Goal: Task Accomplishment & Management: Use online tool/utility

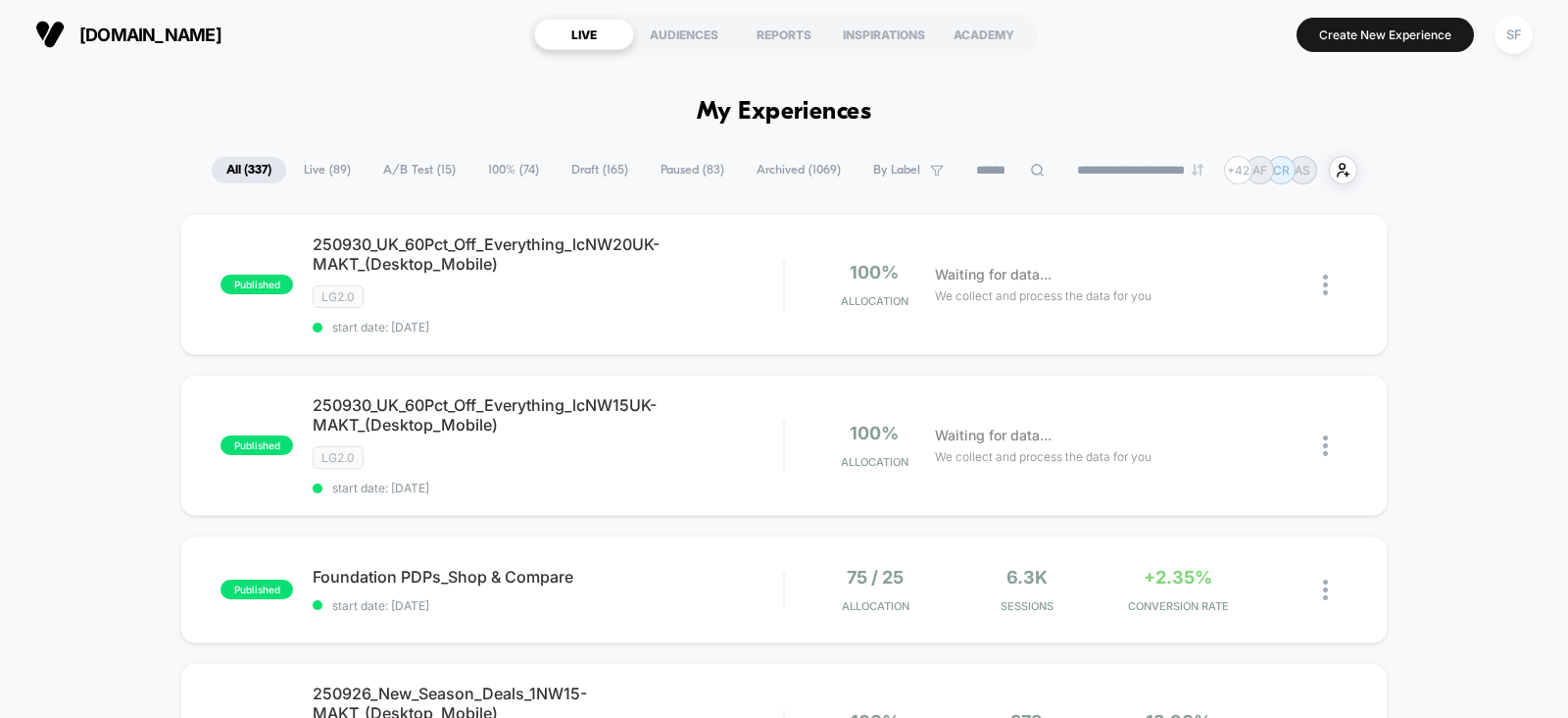
click at [975, 167] on input at bounding box center [1010, 170] width 98 height 24
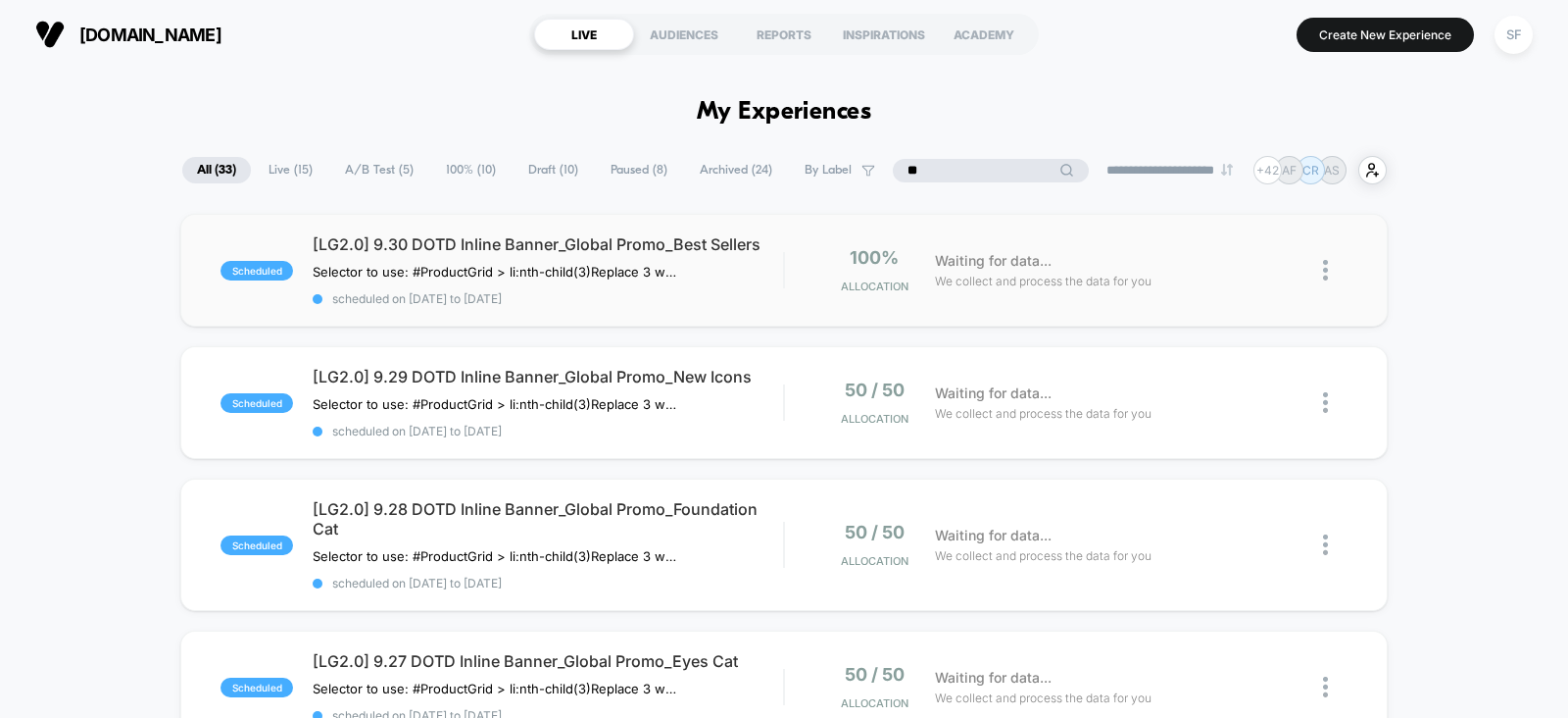
type input "*"
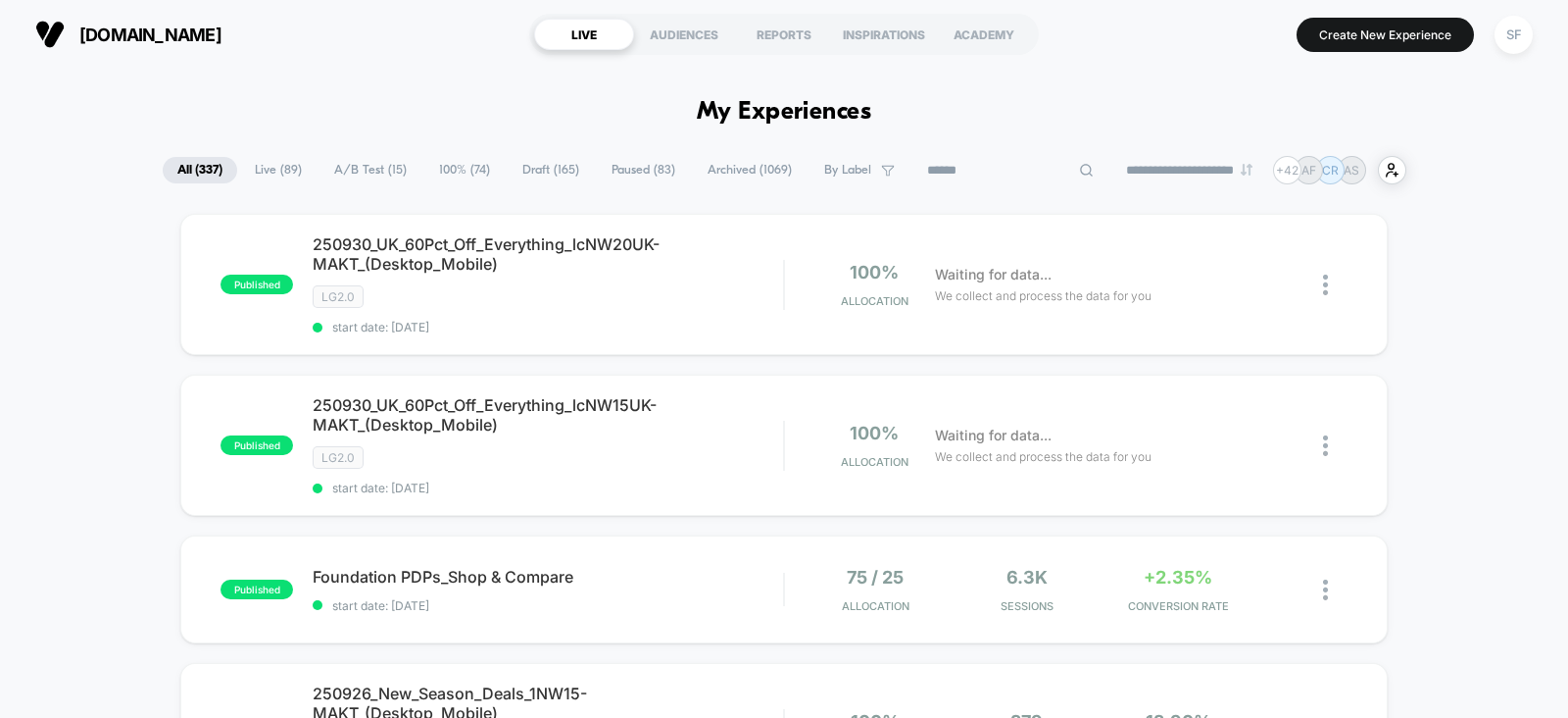
type input "*"
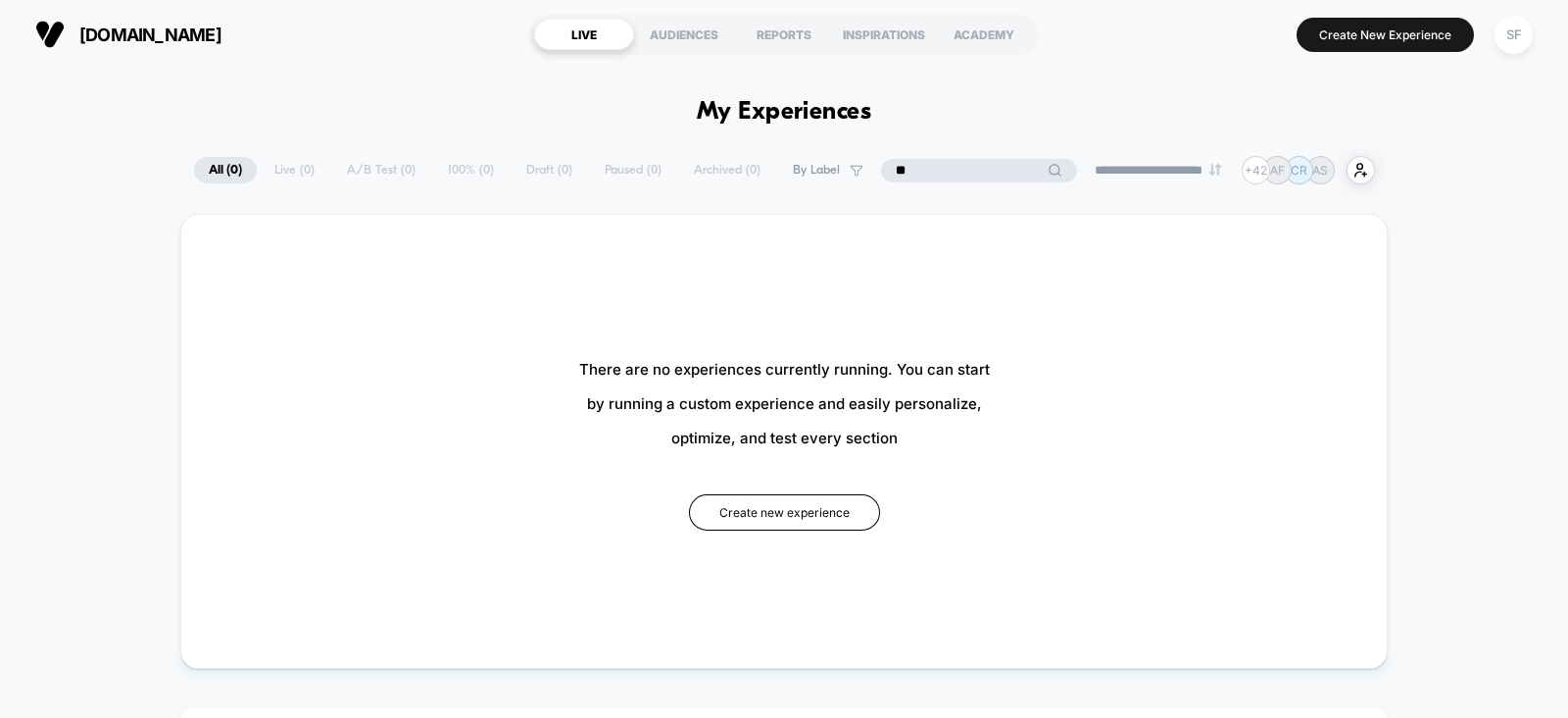
type input "*"
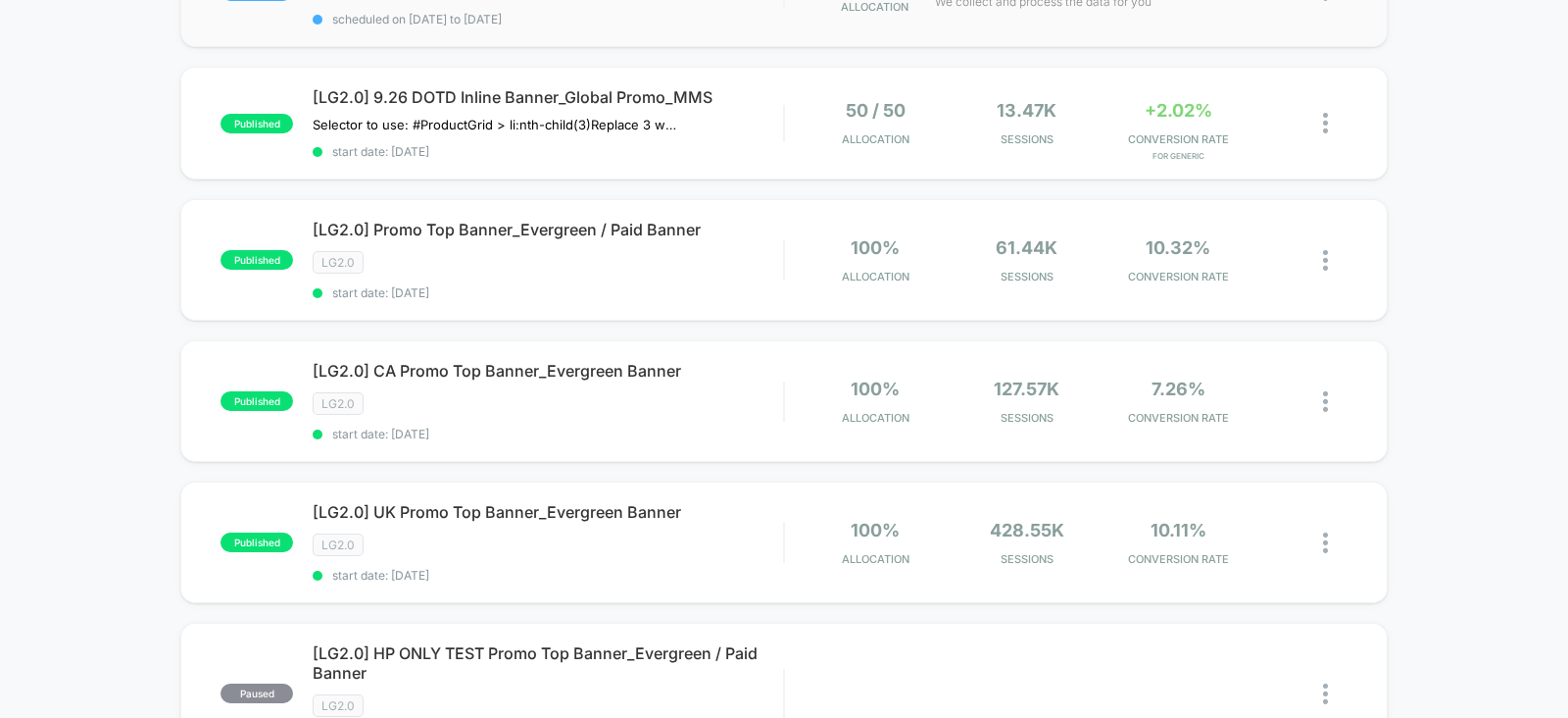
scroll to position [736, 0]
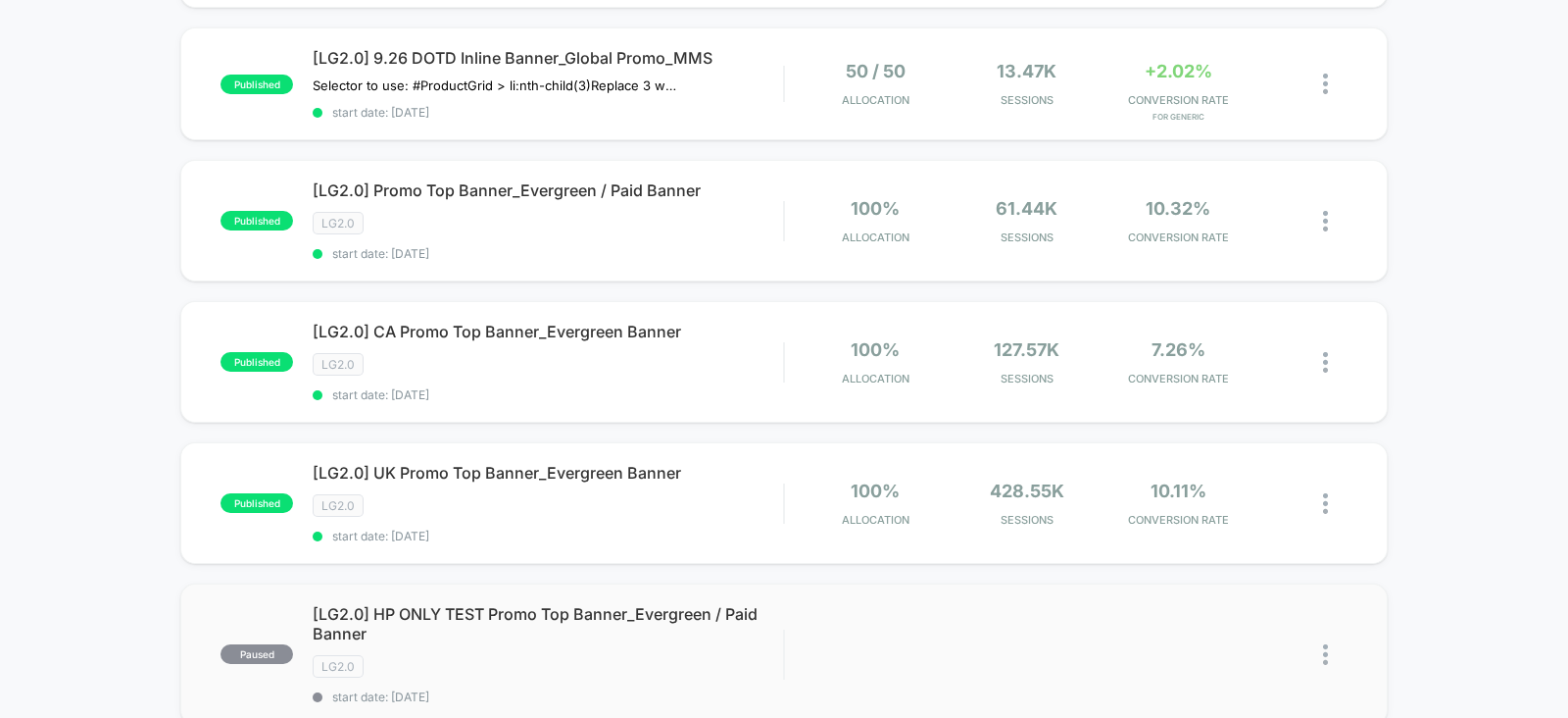
type input "**********"
click at [625, 234] on div "[LG2.0] Promo Top Banner_Evergreen / Paid Banner Click to edit experience detai…" at bounding box center [547, 220] width 470 height 80
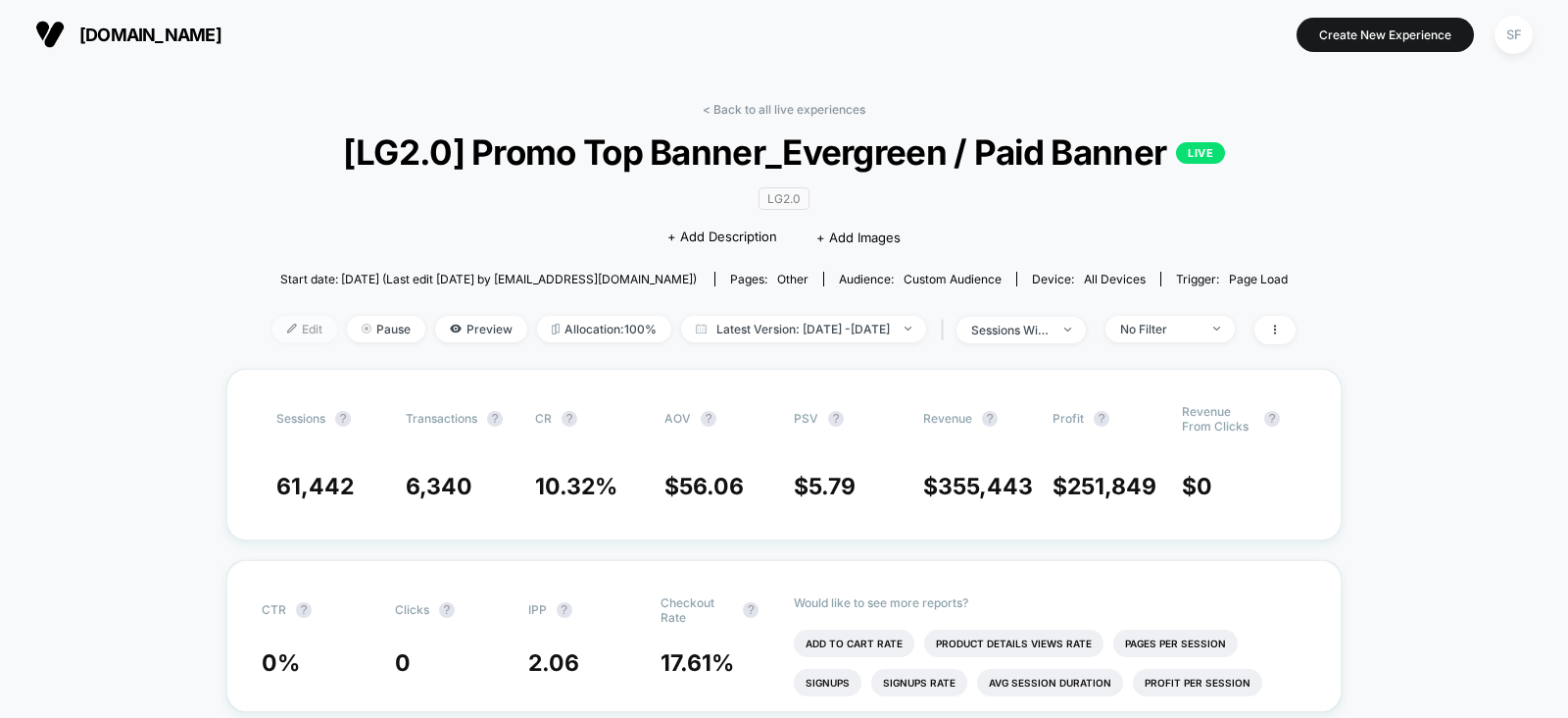
click at [283, 328] on span "Edit" at bounding box center [304, 329] width 64 height 27
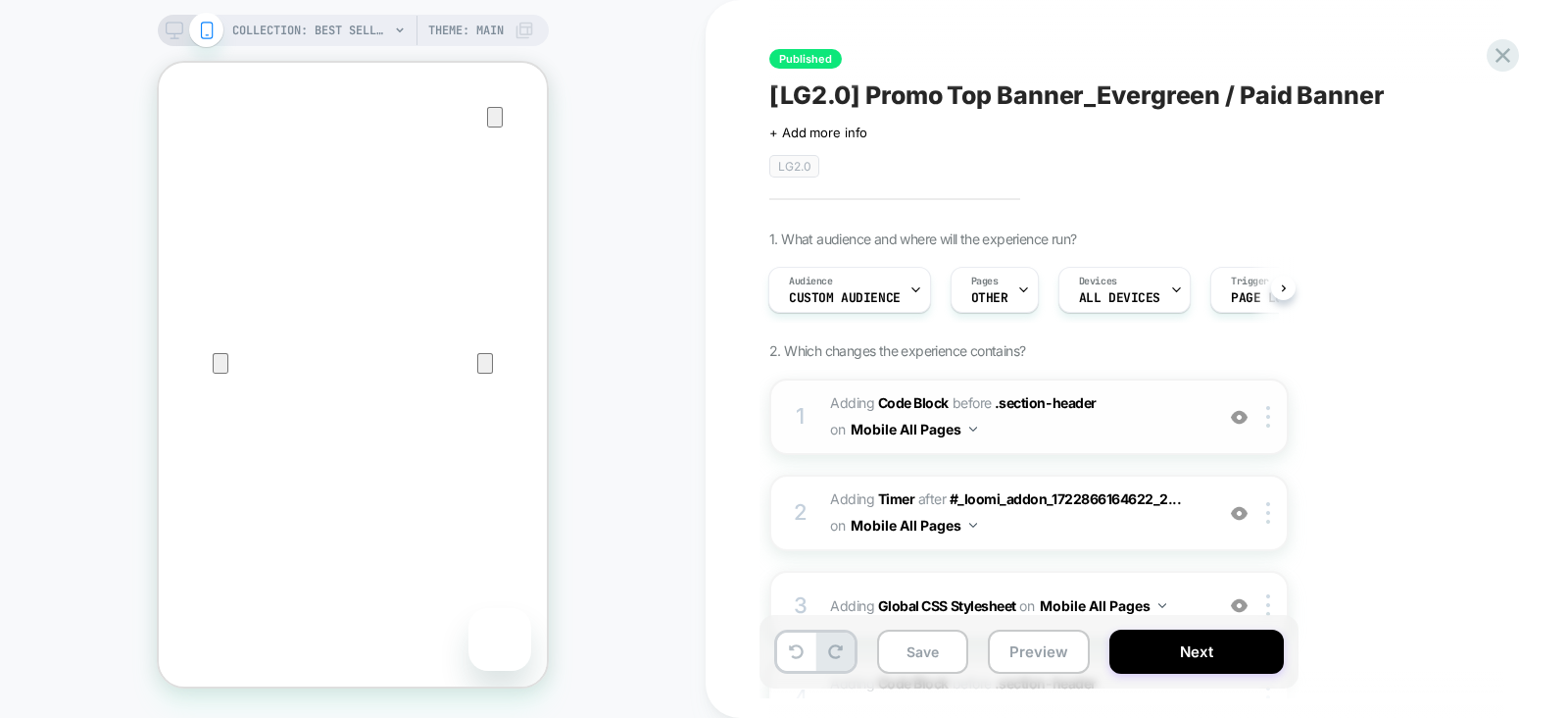
click at [1052, 428] on span "Adding Code Block BEFORE .section-header .section-header on Mobile All Pages" at bounding box center [1017, 416] width 373 height 52
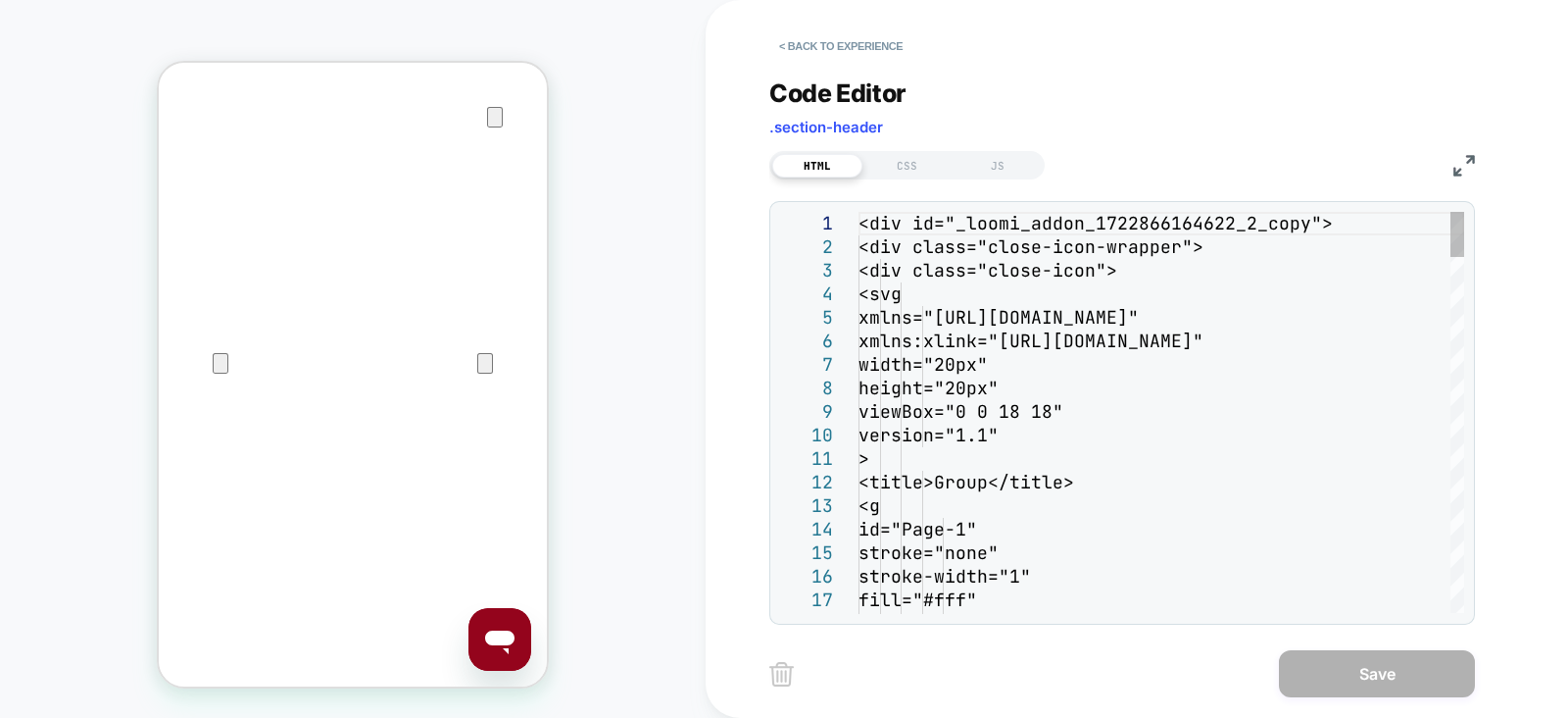
type textarea "**********"
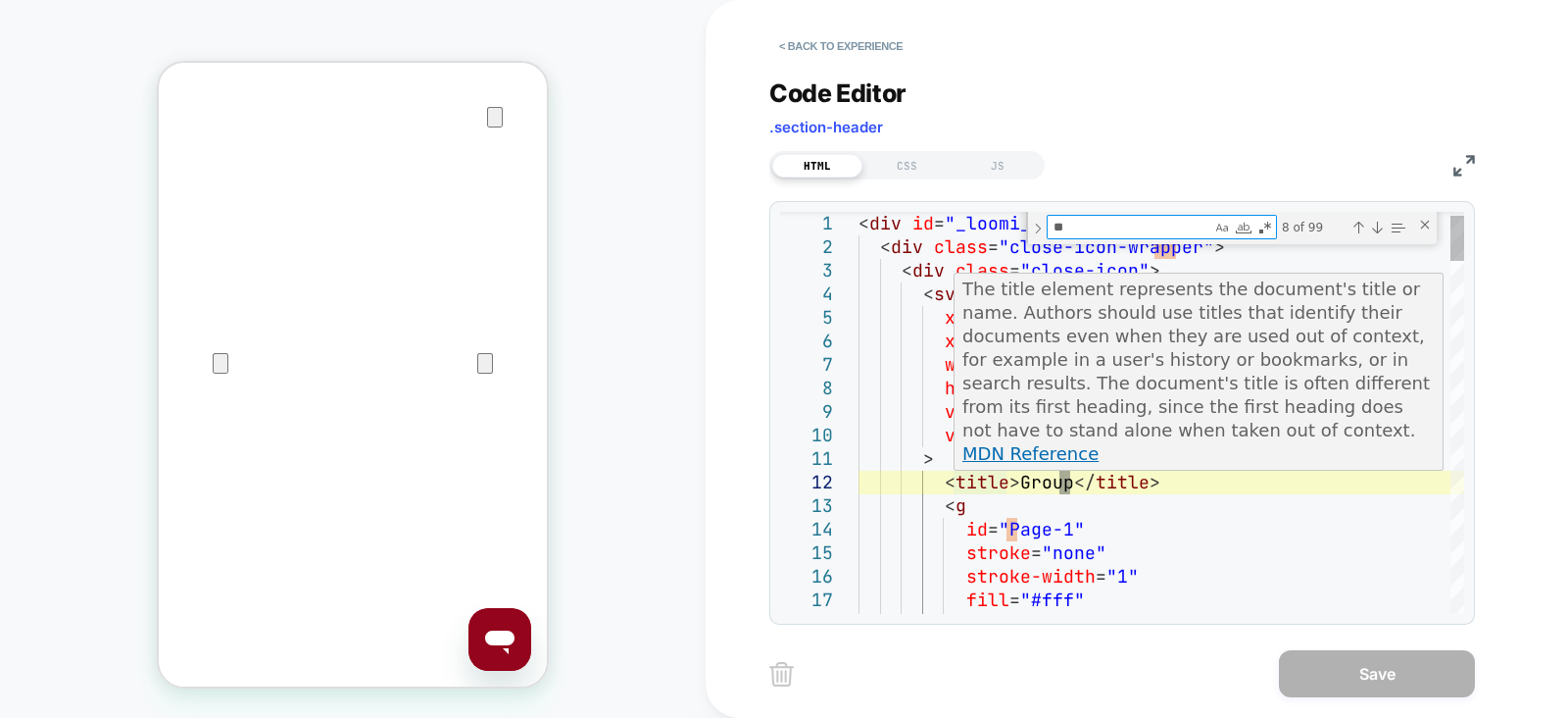
type textarea "***"
type textarea "**********"
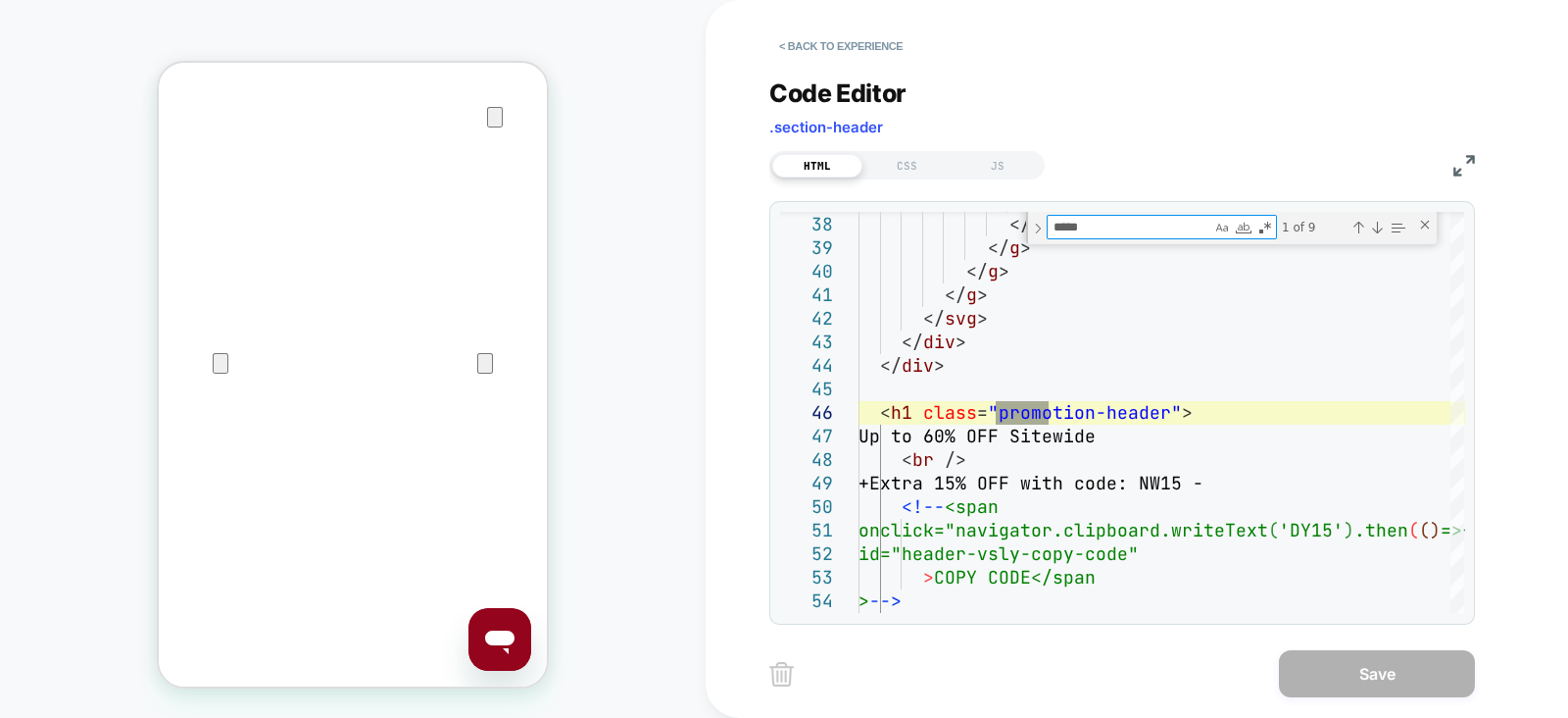
type textarea "*****"
click at [815, 37] on button "< Back to experience" at bounding box center [840, 47] width 144 height 32
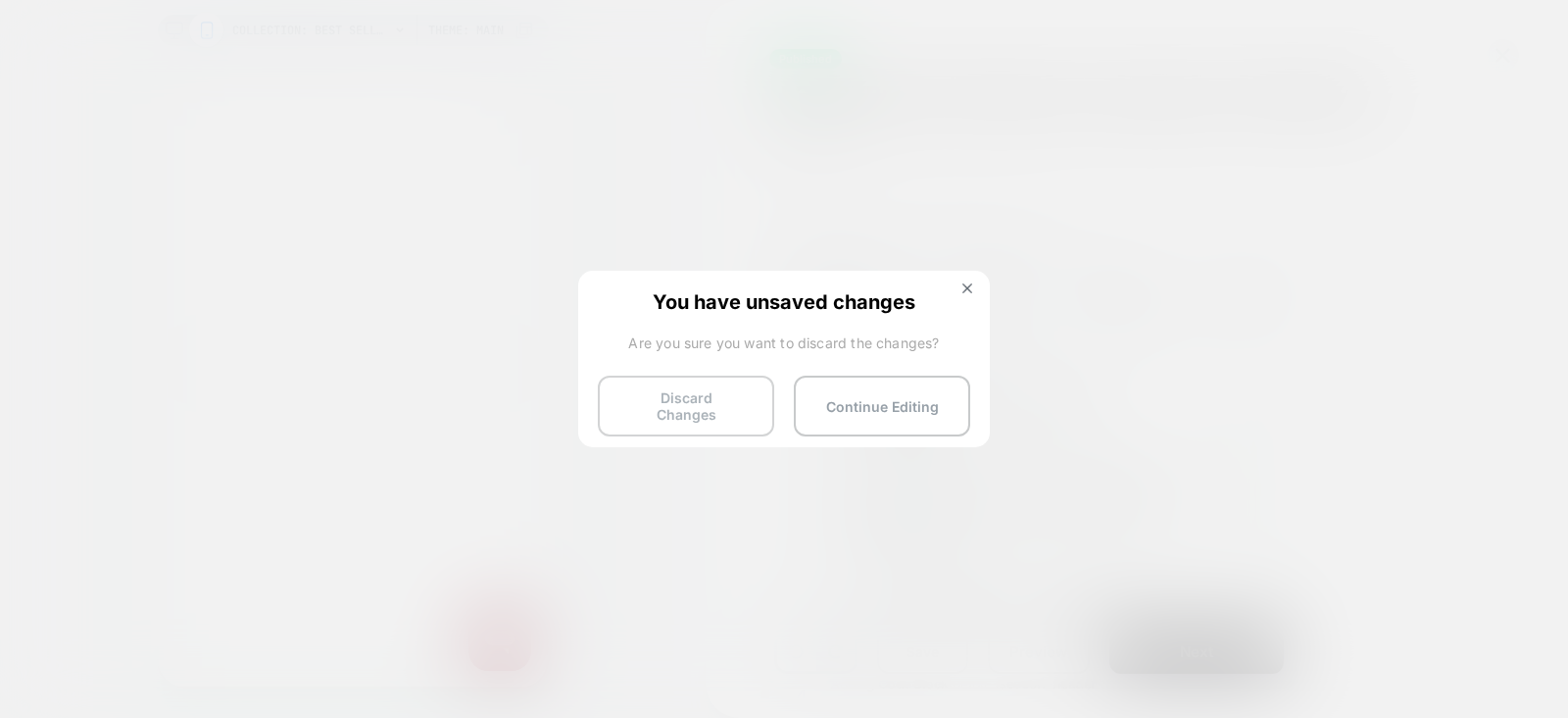
click at [720, 393] on button "Discard Changes" at bounding box center [686, 405] width 176 height 60
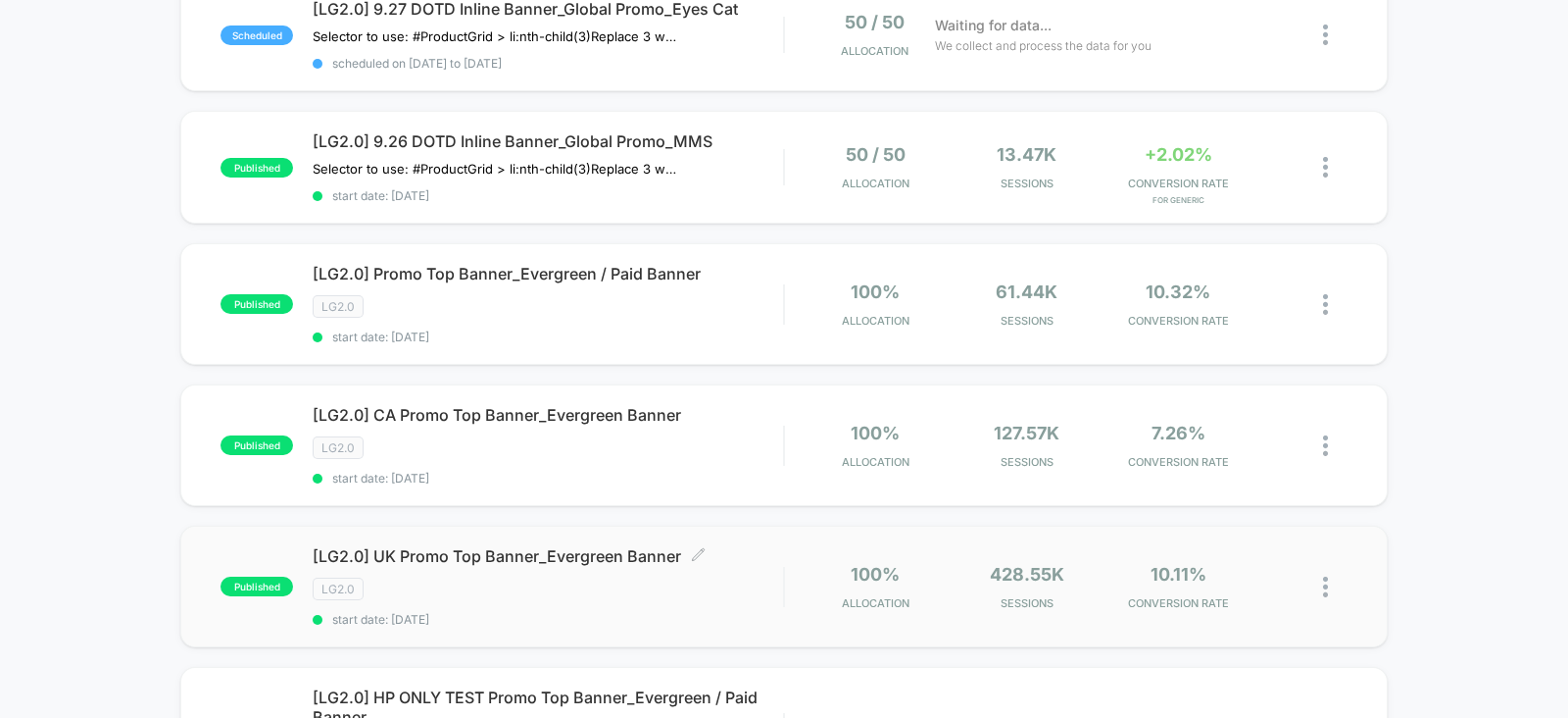
scroll to position [736, 0]
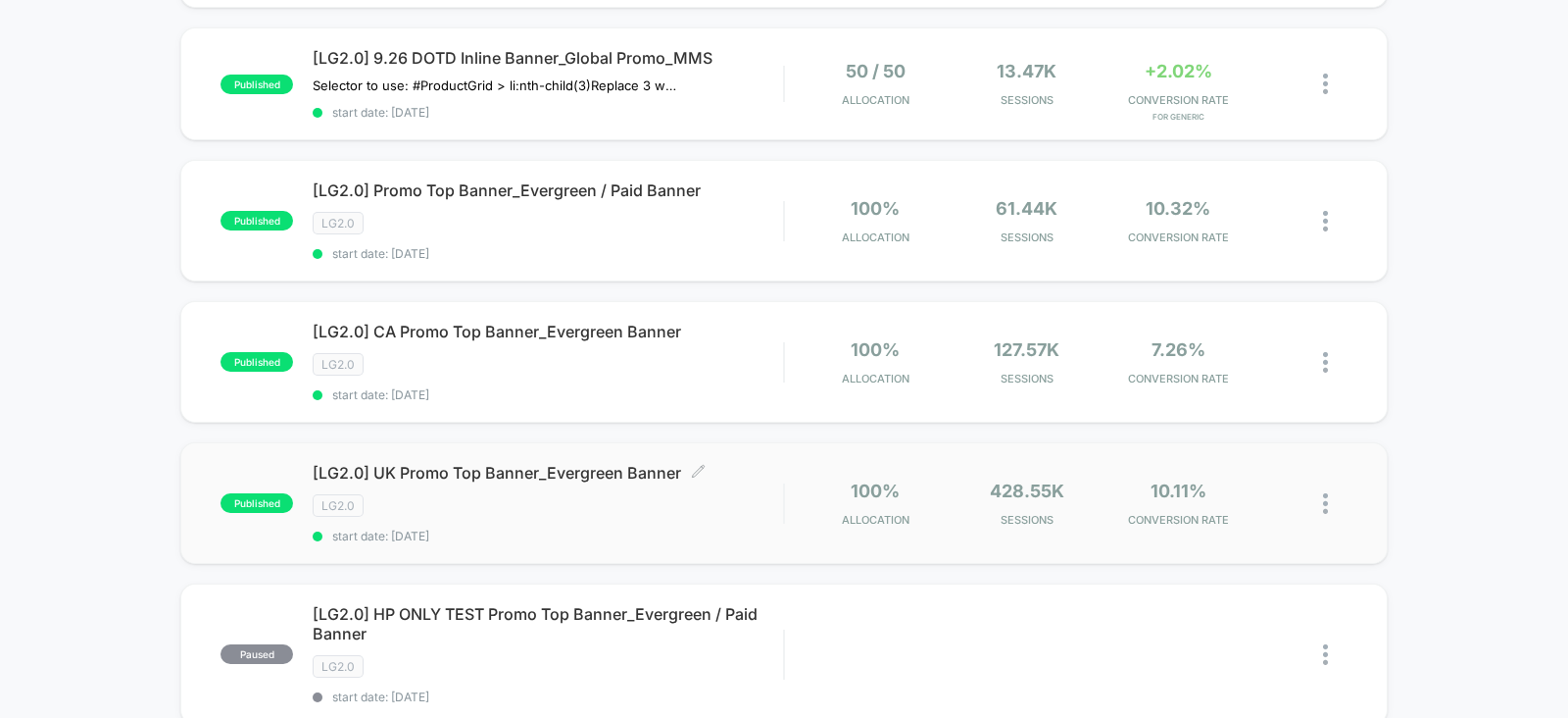
click at [547, 530] on span "start date: [DATE]" at bounding box center [547, 536] width 470 height 15
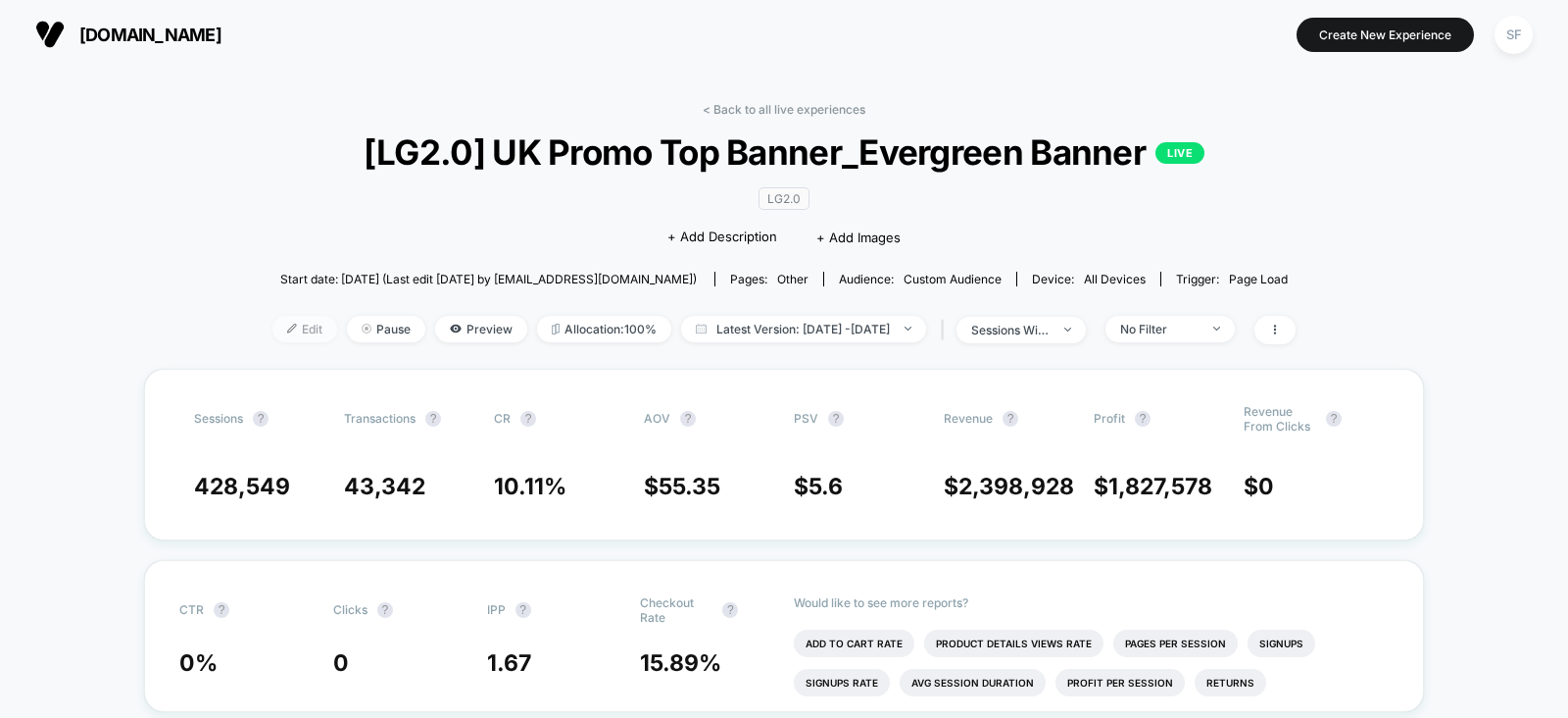
click at [282, 334] on span "Edit" at bounding box center [304, 329] width 64 height 27
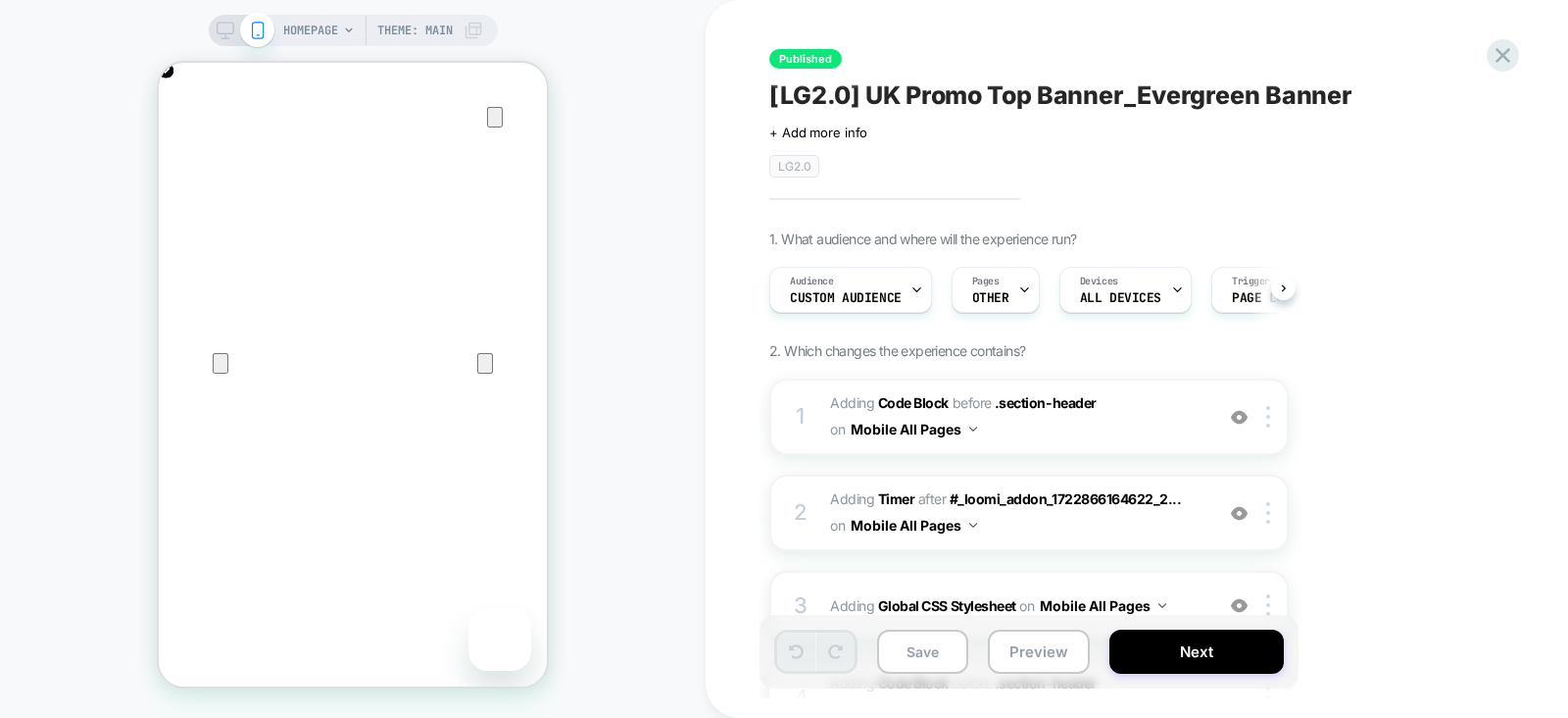
click at [223, 34] on rect at bounding box center [225, 28] width 17 height 11
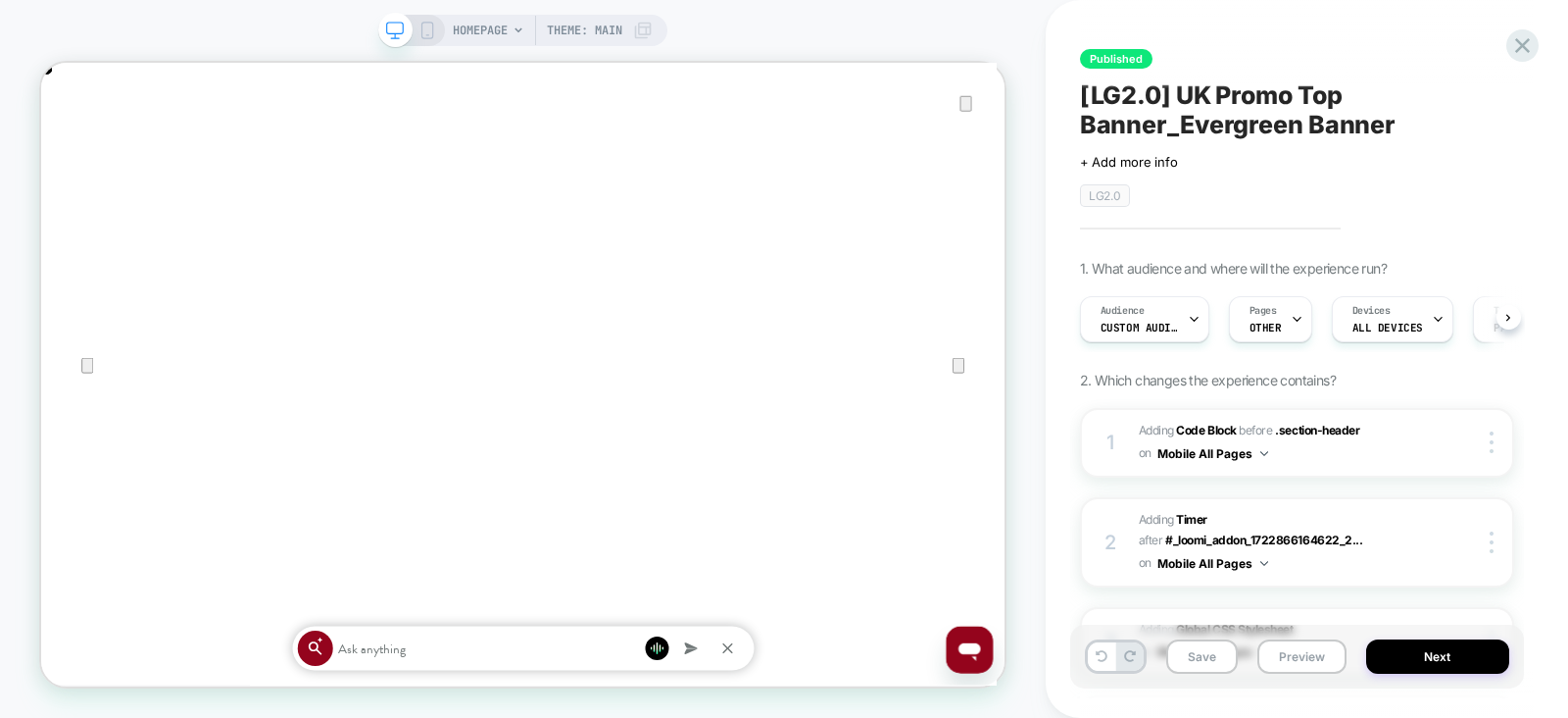
scroll to position [0, 1285]
click at [1524, 40] on icon at bounding box center [1522, 46] width 27 height 27
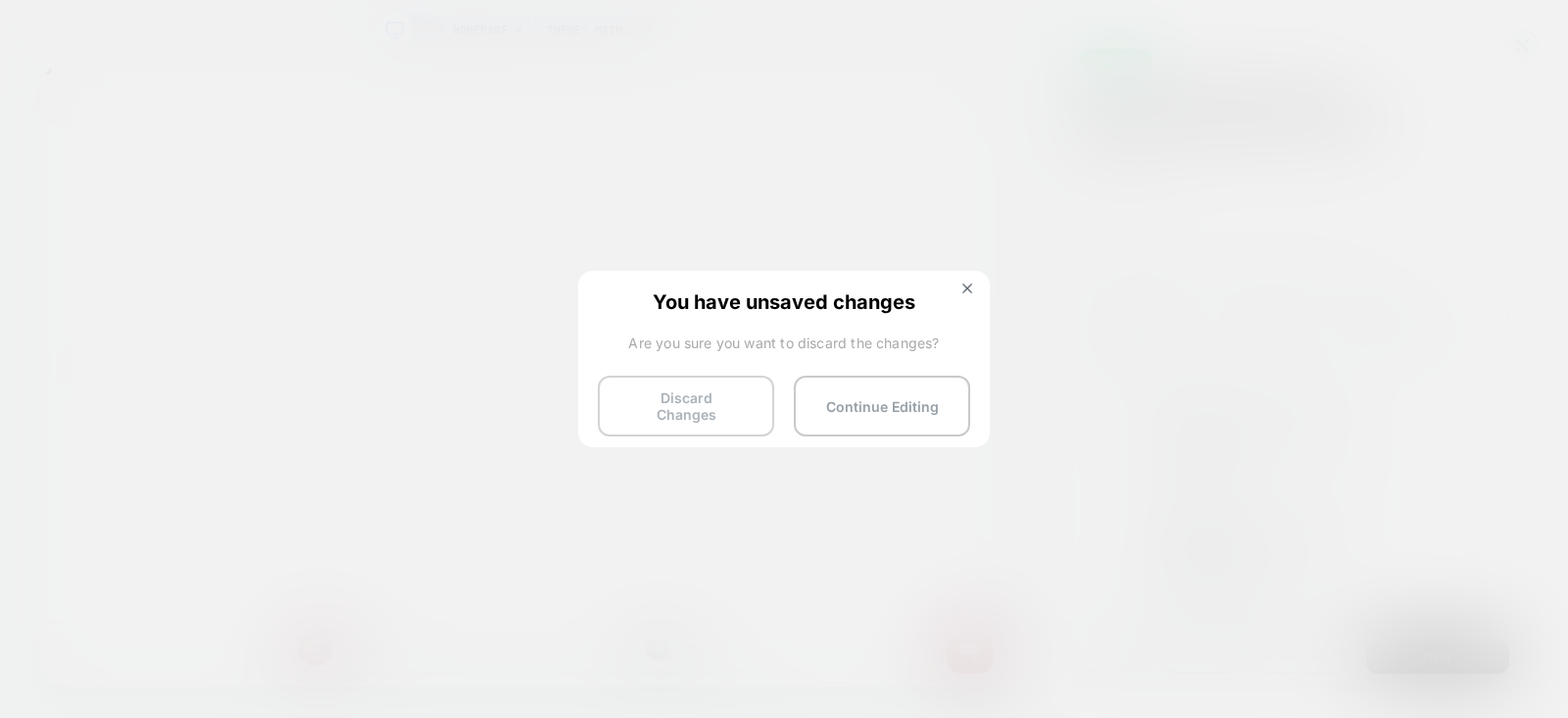
click at [734, 408] on button "Discard Changes" at bounding box center [686, 405] width 176 height 60
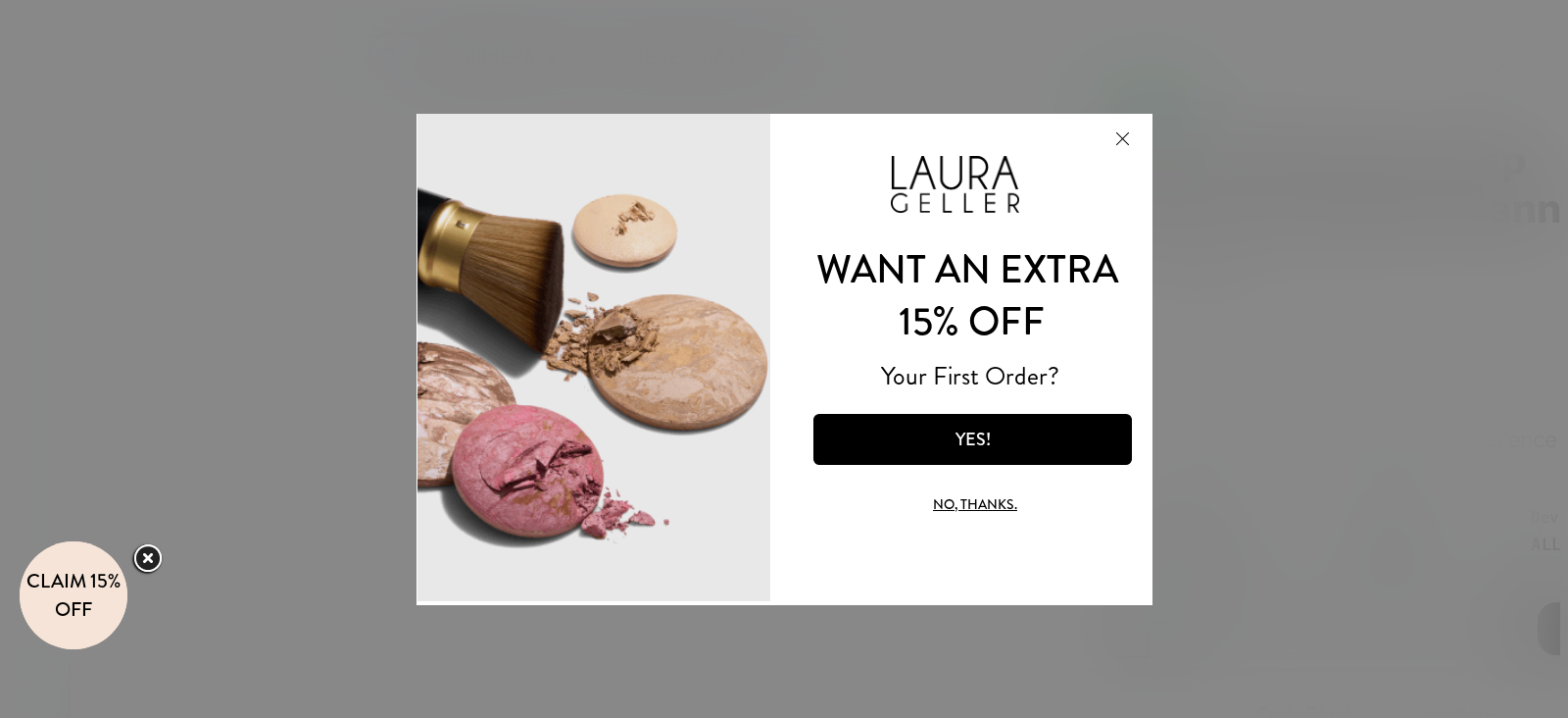
click at [964, 501] on button "No, thanks." at bounding box center [974, 503] width 248 height 47
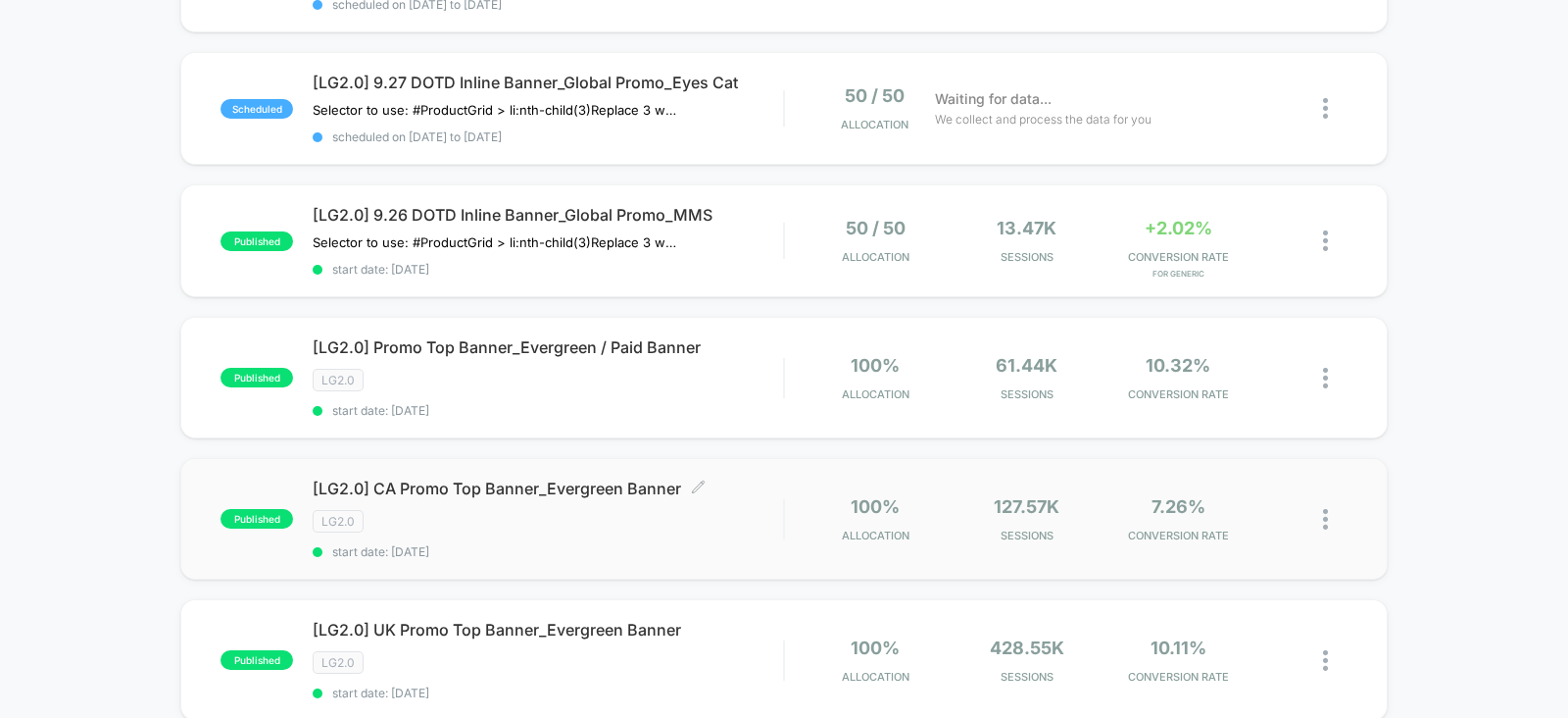
scroll to position [613, 0]
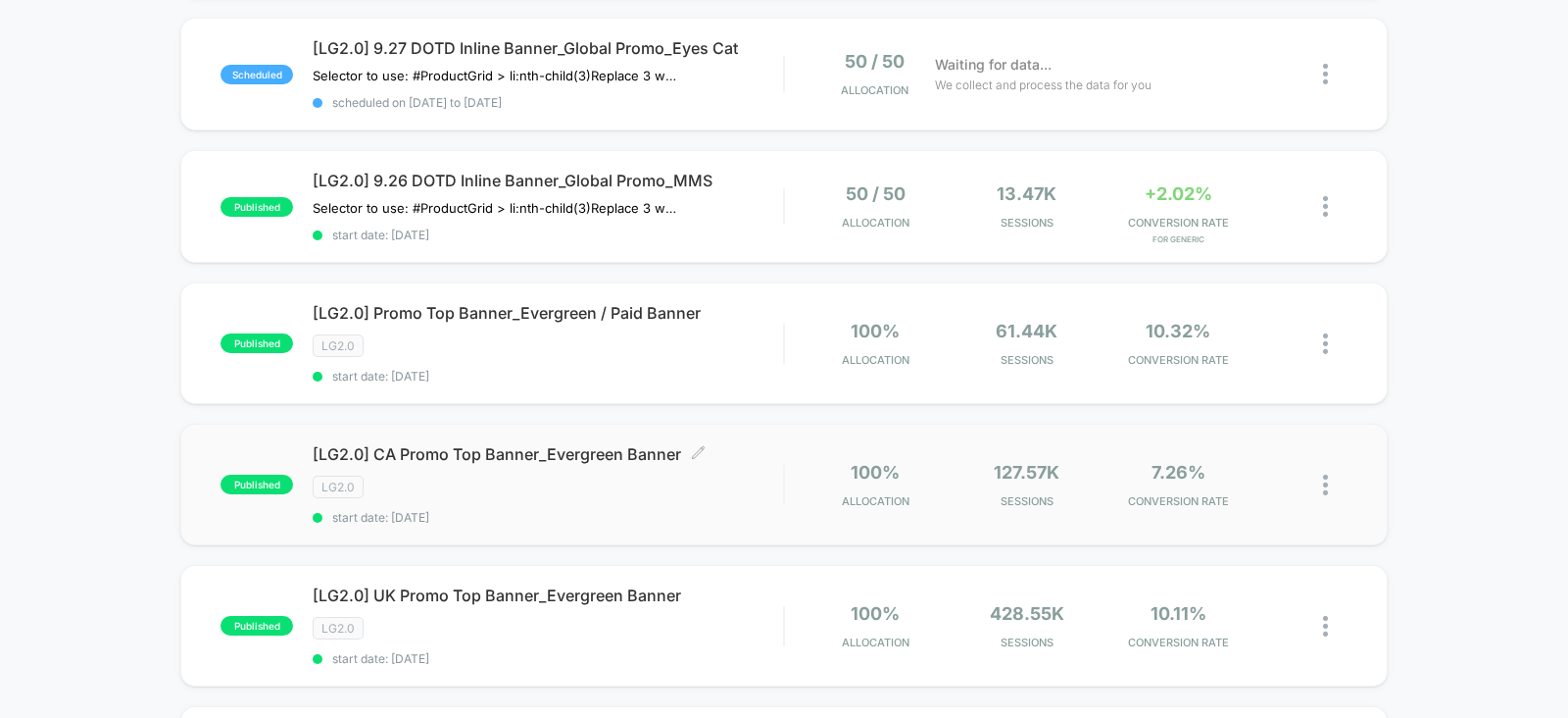
click at [555, 475] on div "LG2.0" at bounding box center [547, 486] width 470 height 23
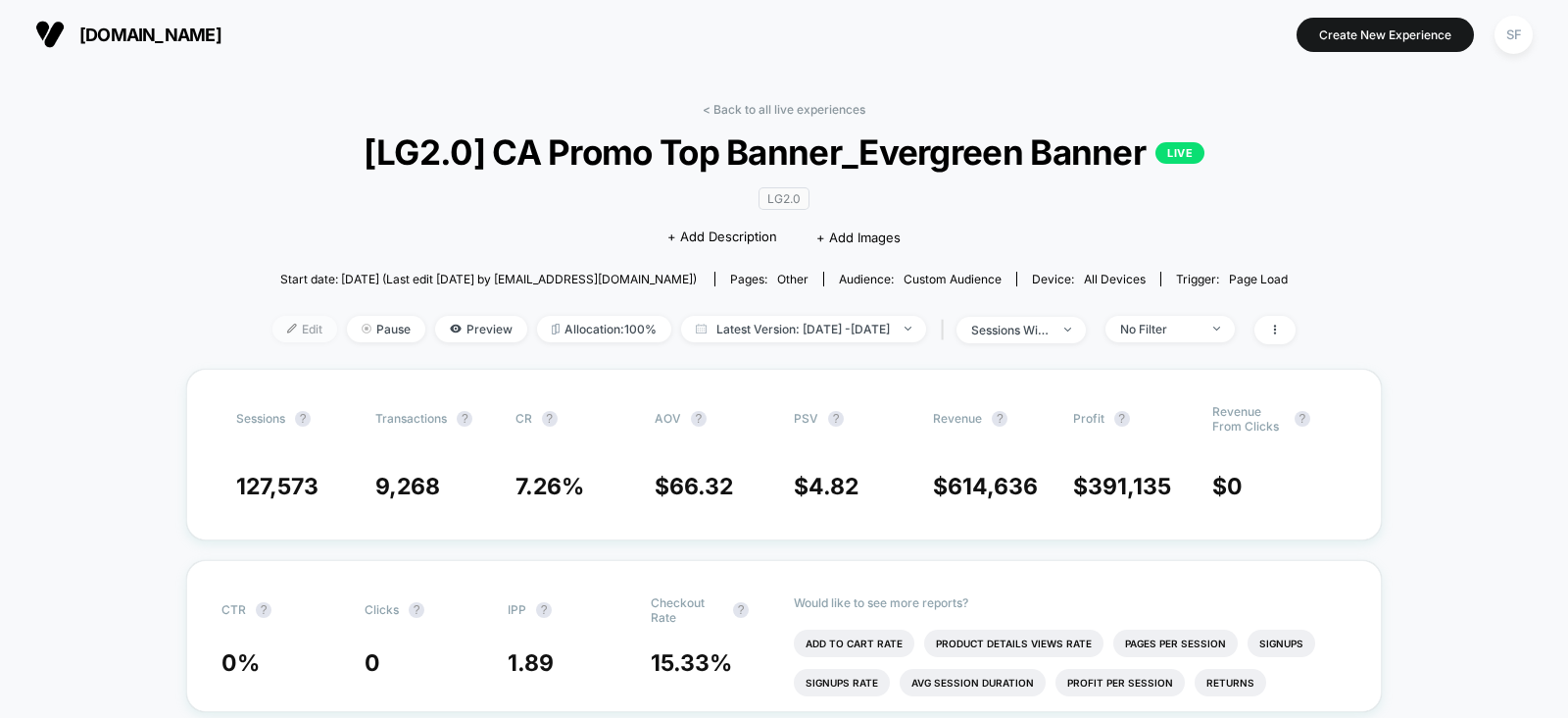
click at [281, 319] on span "Edit" at bounding box center [304, 329] width 64 height 27
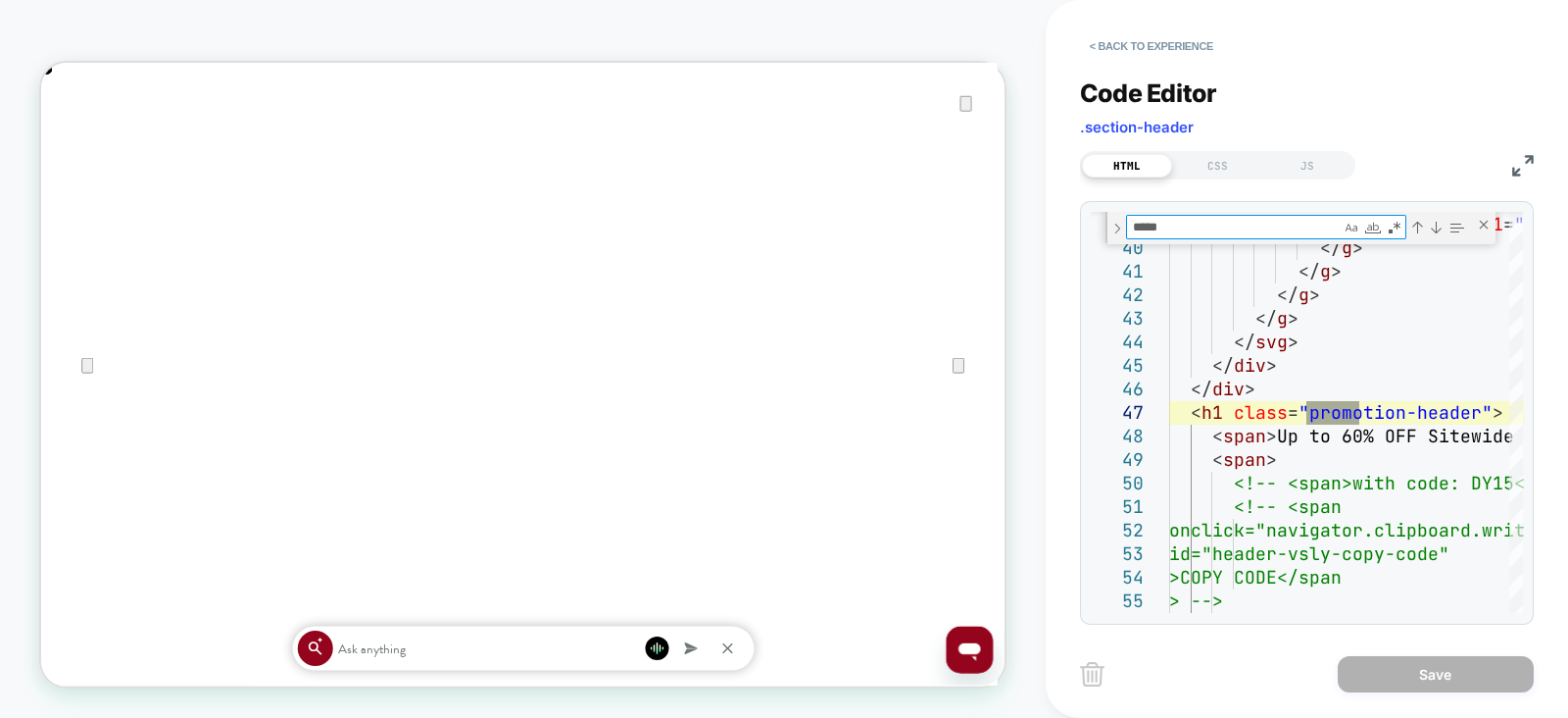
scroll to position [0, 1285]
click at [1187, 40] on button "< Back to experience" at bounding box center [1151, 47] width 144 height 32
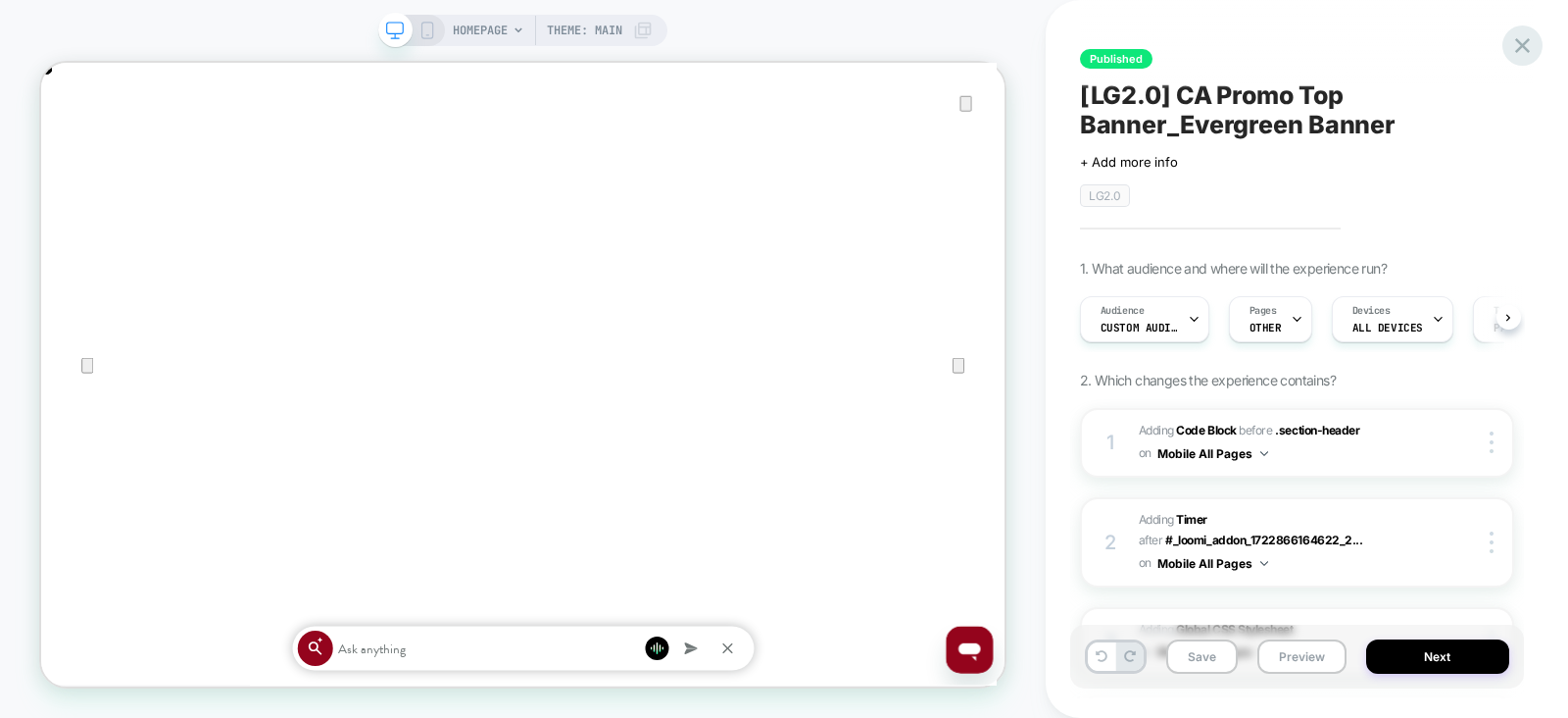
click at [1525, 47] on icon at bounding box center [1522, 46] width 27 height 27
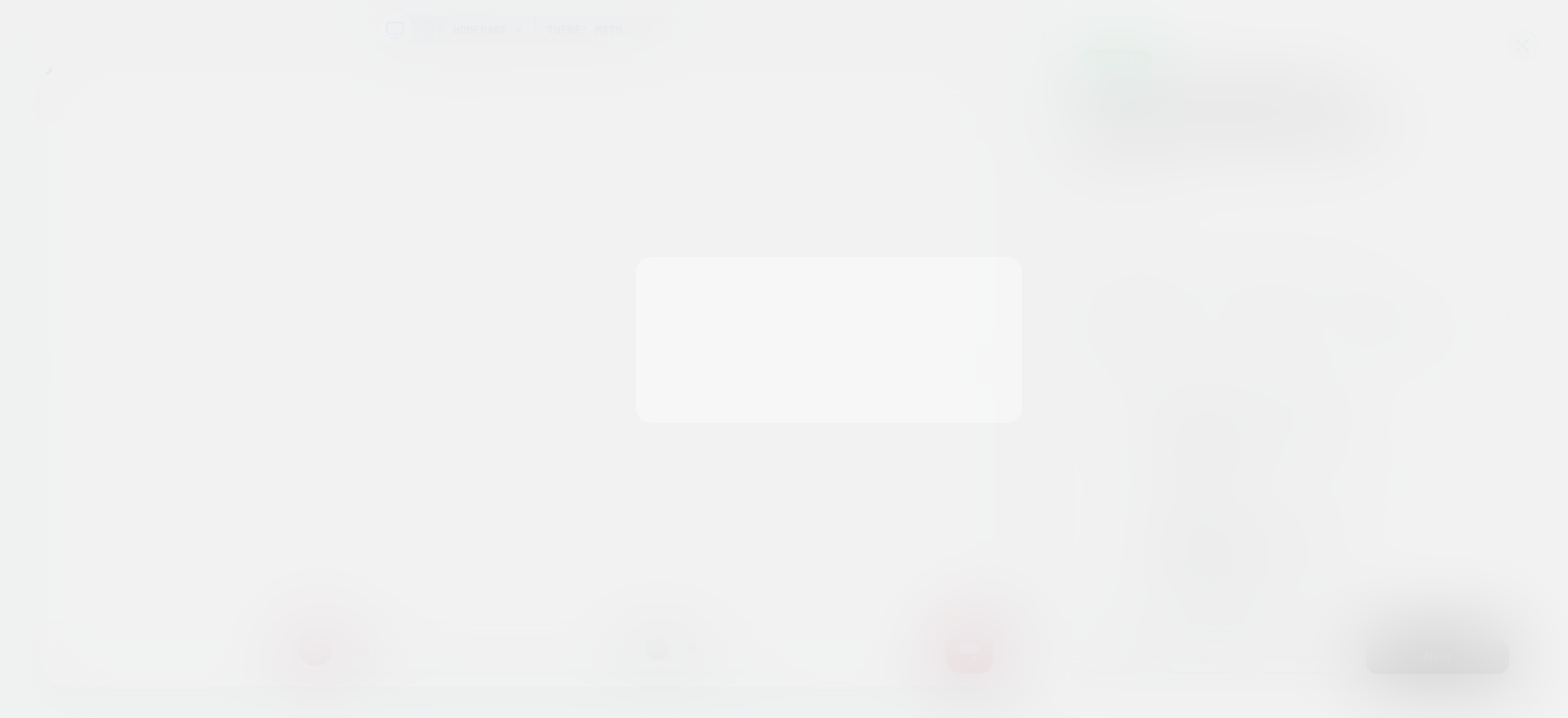
scroll to position [0, 0]
drag, startPoint x: 719, startPoint y: 404, endPoint x: 613, endPoint y: 110, distance: 312.5
click at [719, 403] on button "Discard Changes" at bounding box center [686, 405] width 176 height 60
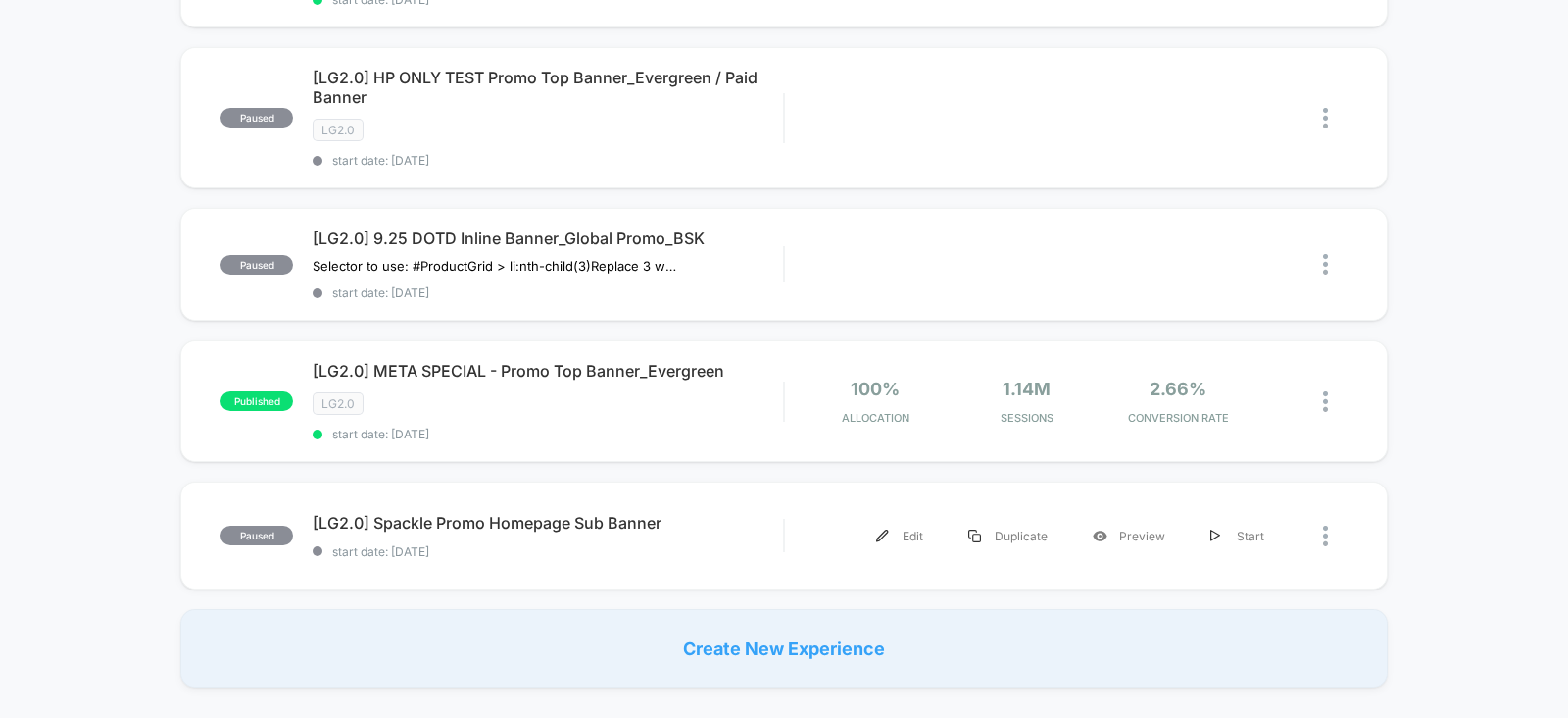
scroll to position [1226, 0]
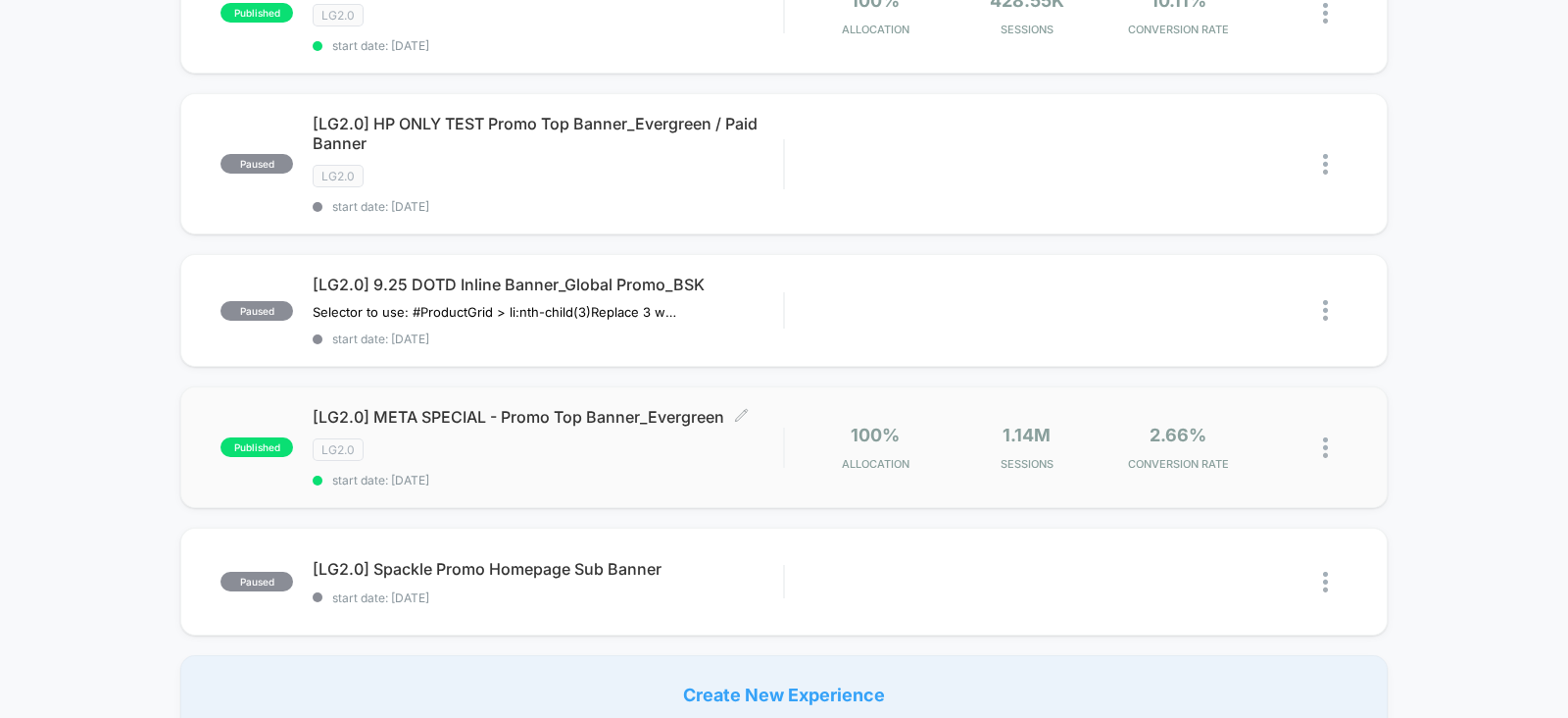
click at [658, 449] on div "[LG2.0] META SPECIAL - Promo Top Banner_Evergreen Click to edit experience deta…" at bounding box center [547, 447] width 470 height 80
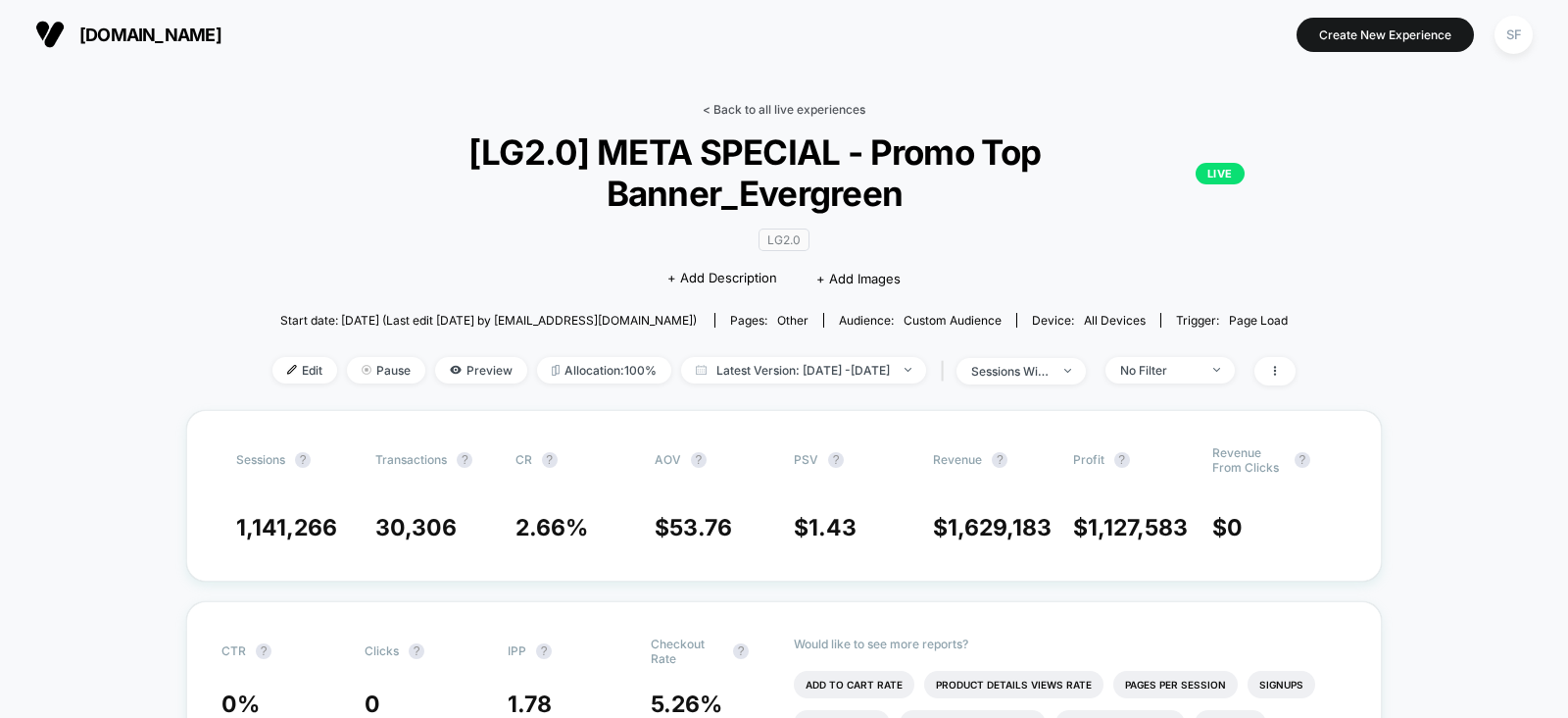
click at [764, 103] on link "< Back to all live experiences" at bounding box center [784, 109] width 162 height 15
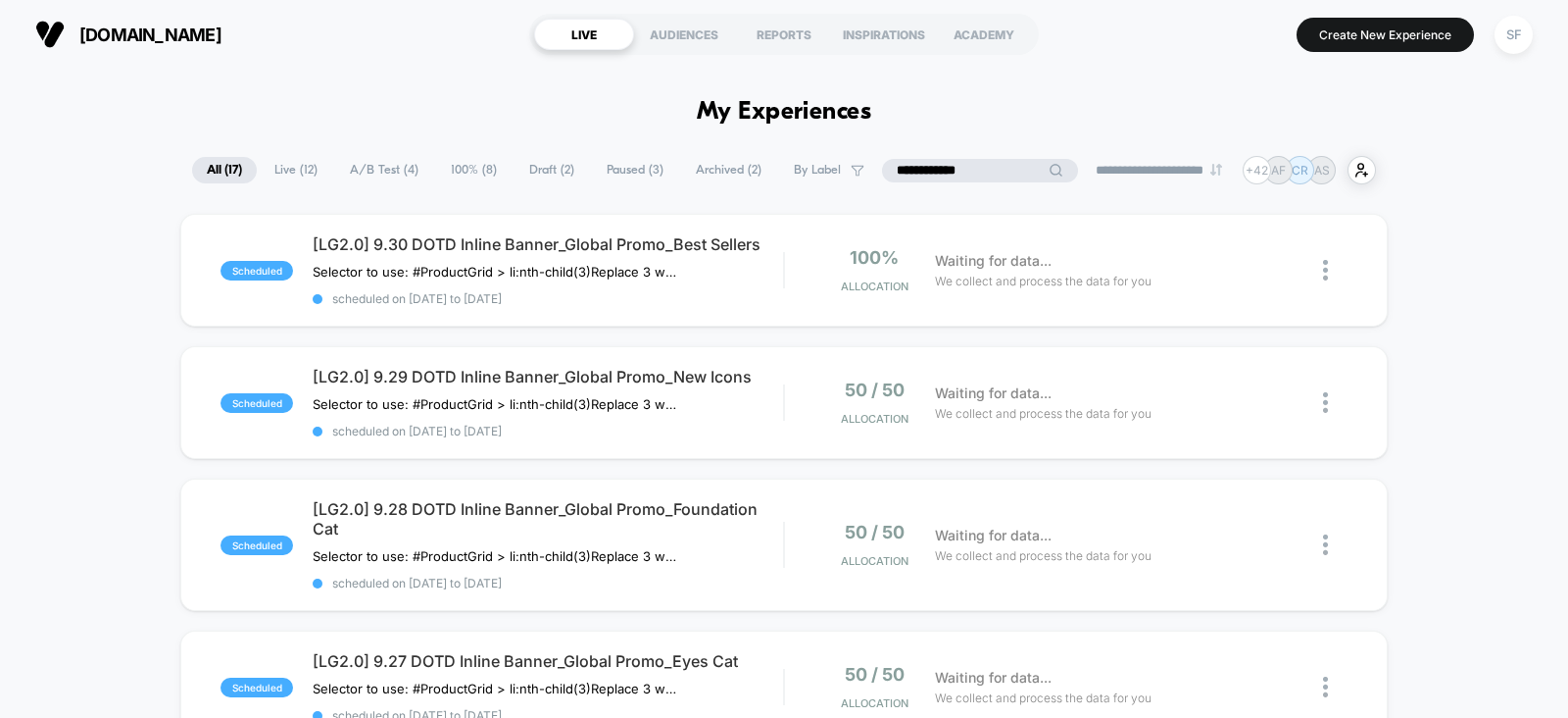
drag, startPoint x: 964, startPoint y: 161, endPoint x: 963, endPoint y: 150, distance: 11.0
click at [967, 158] on input "**********" at bounding box center [980, 170] width 196 height 24
type input "*"
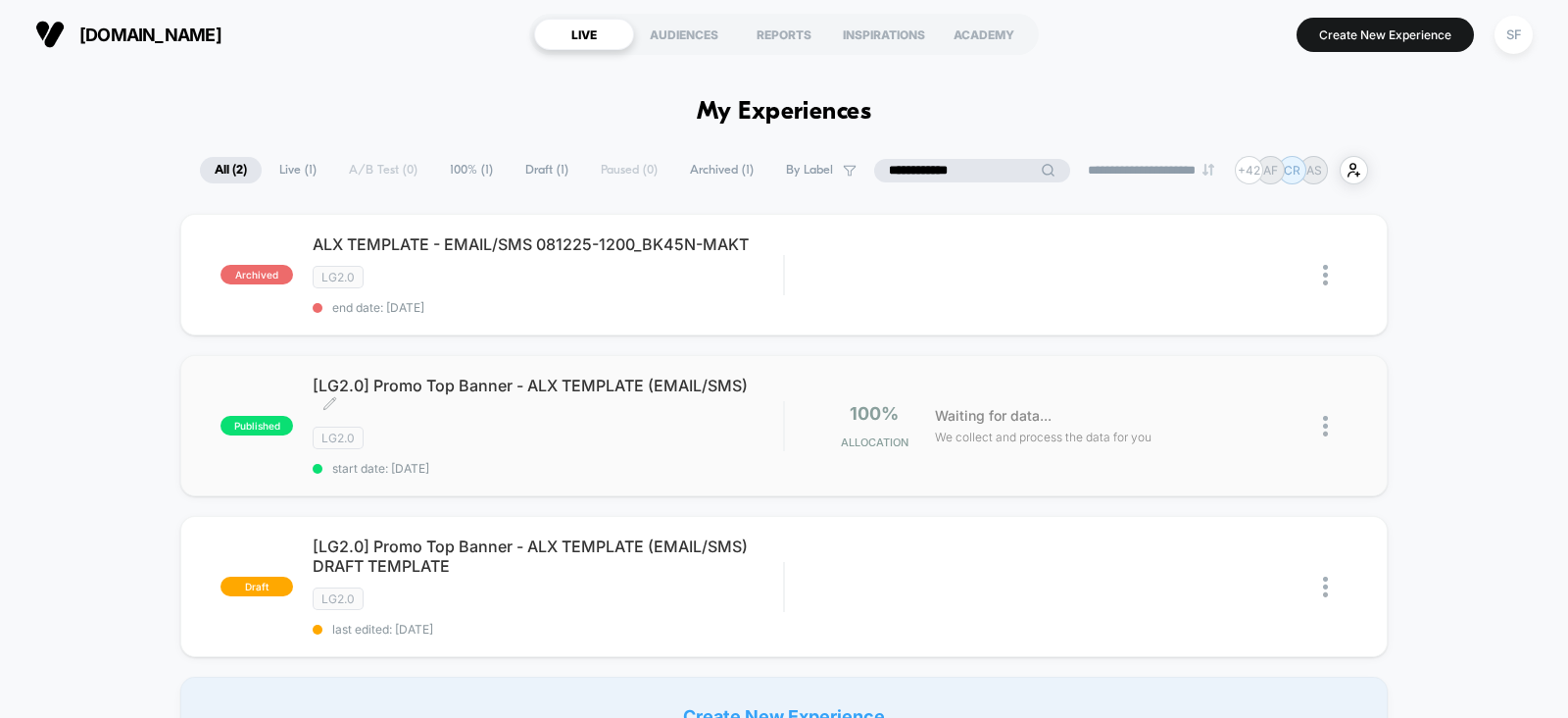
type input "**********"
click at [572, 429] on div "LG2.0" at bounding box center [547, 438] width 470 height 23
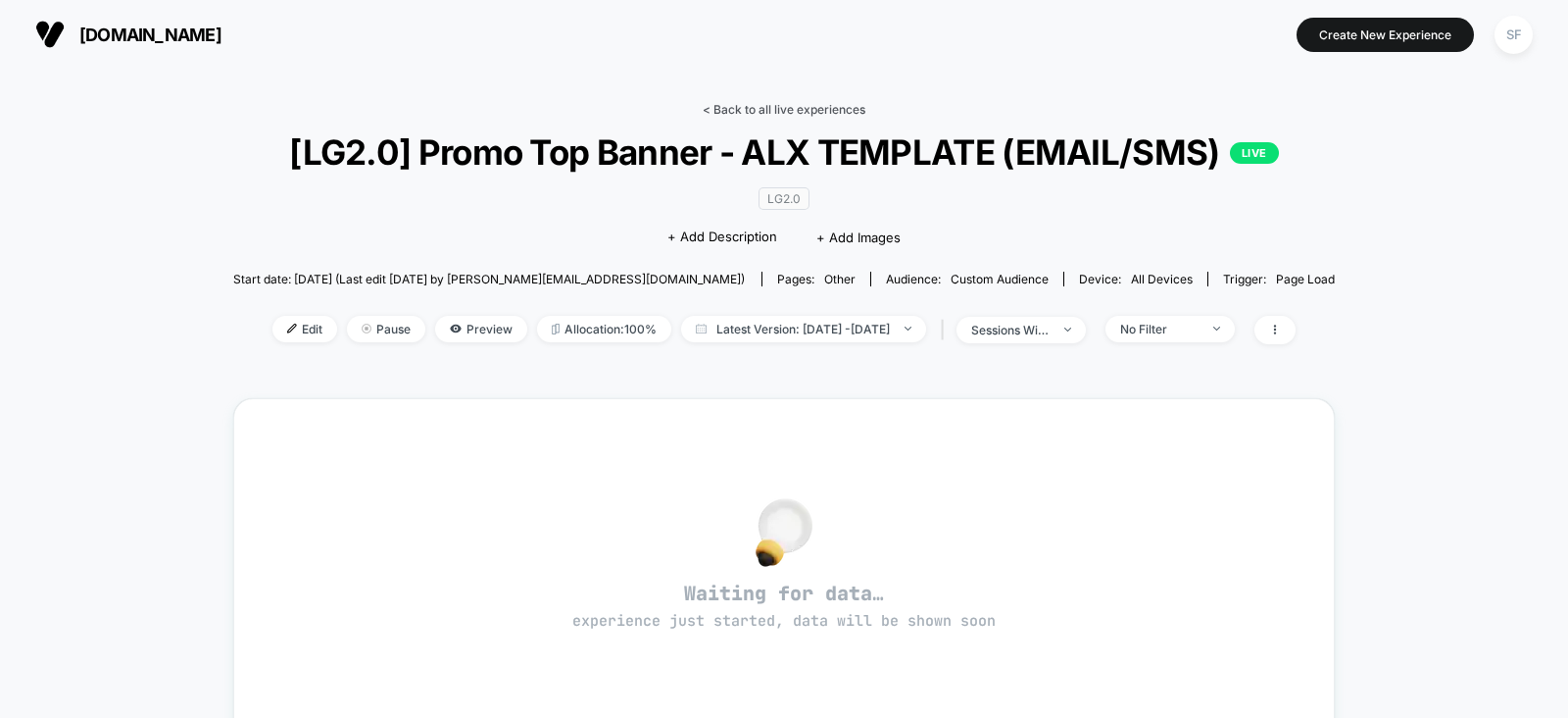
click at [830, 103] on link "< Back to all live experiences" at bounding box center [784, 109] width 162 height 15
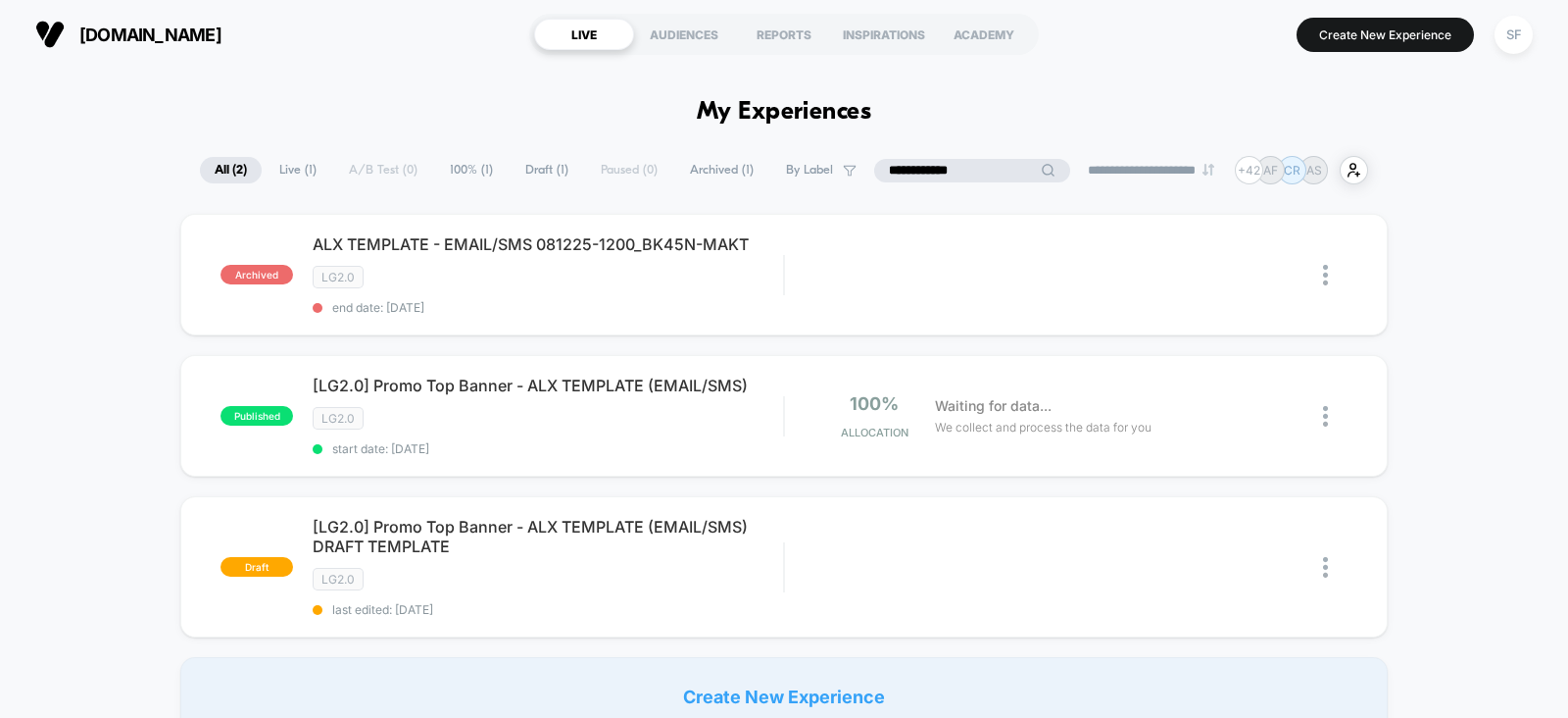
click at [962, 163] on input "**********" at bounding box center [972, 170] width 196 height 24
type input "*"
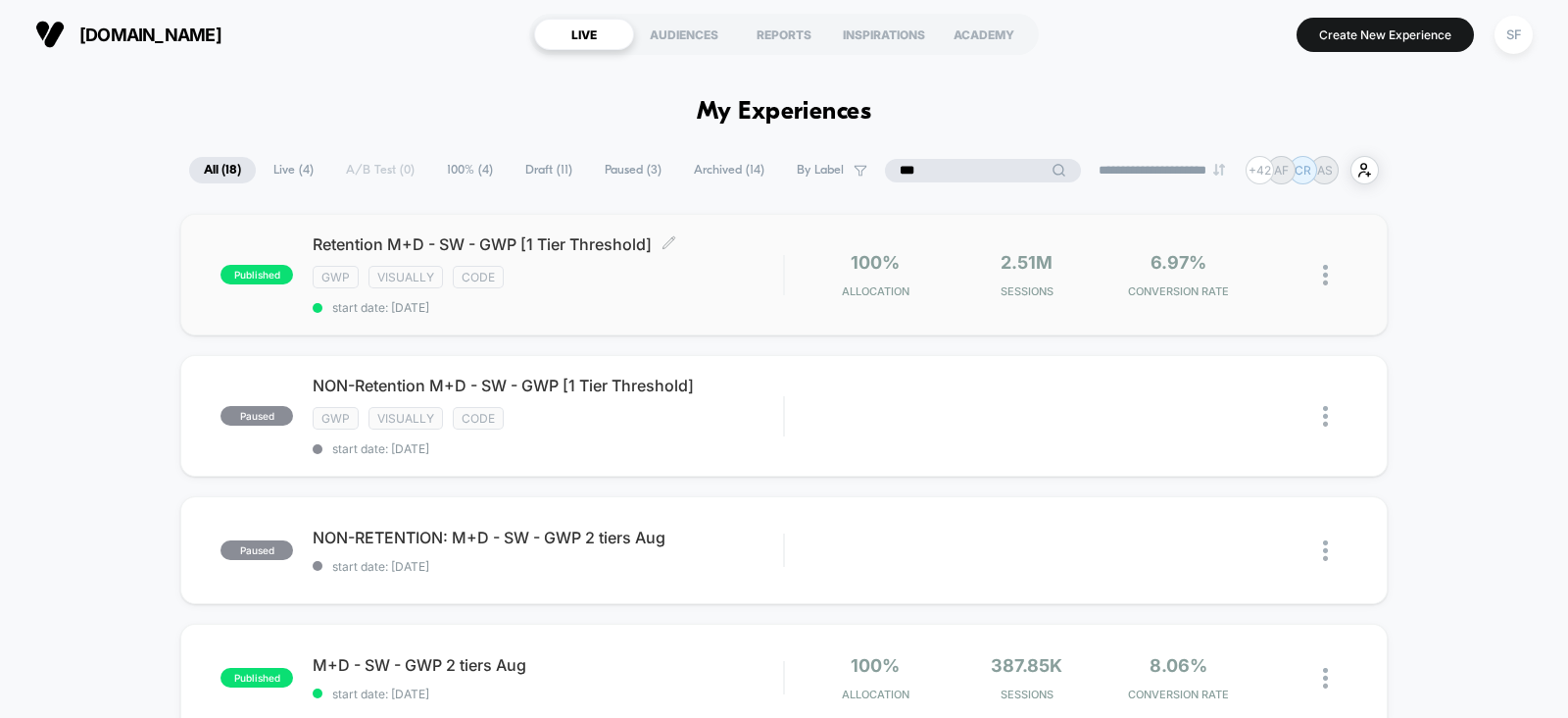
type input "***"
click at [682, 304] on span "start date: 5/29/2025" at bounding box center [547, 307] width 470 height 15
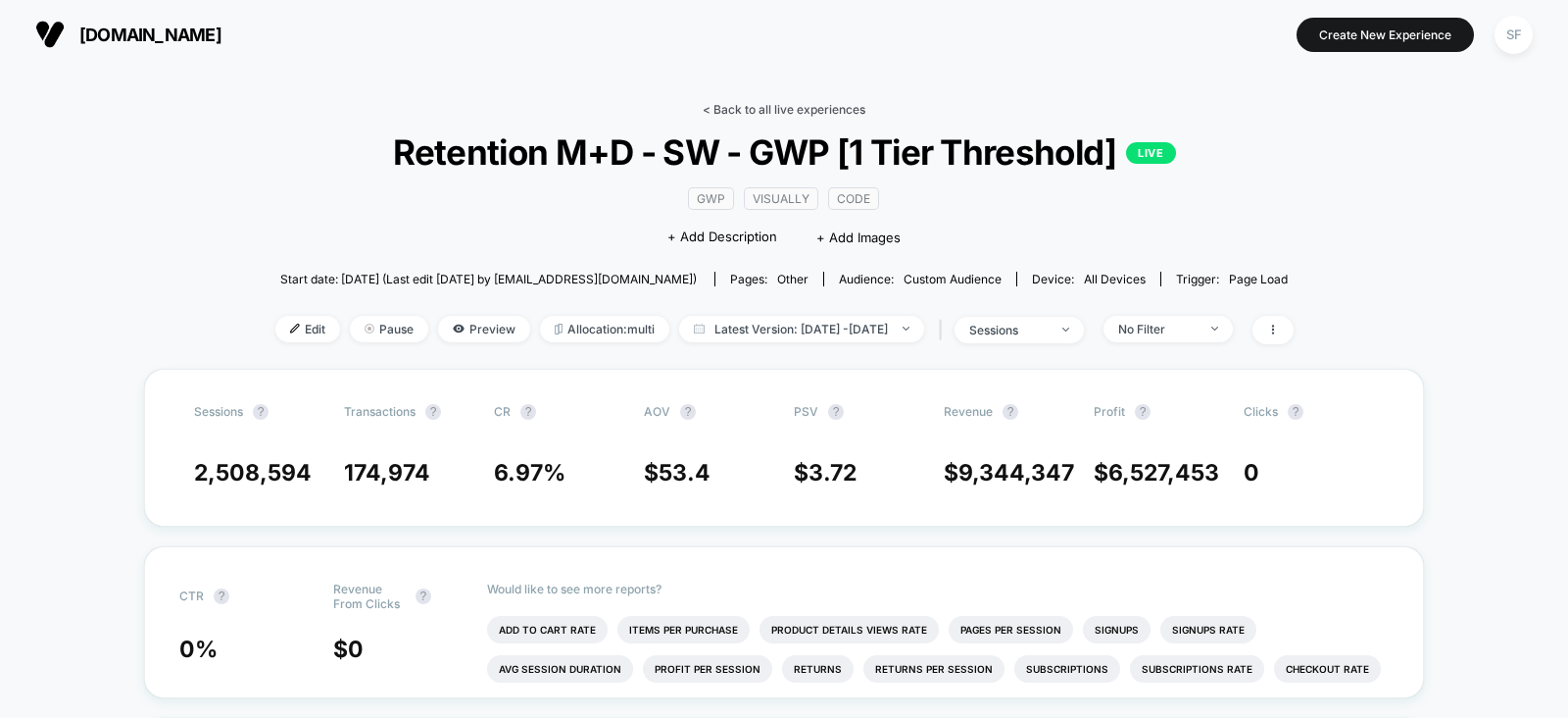
click at [816, 108] on link "< Back to all live experiences" at bounding box center [784, 109] width 162 height 15
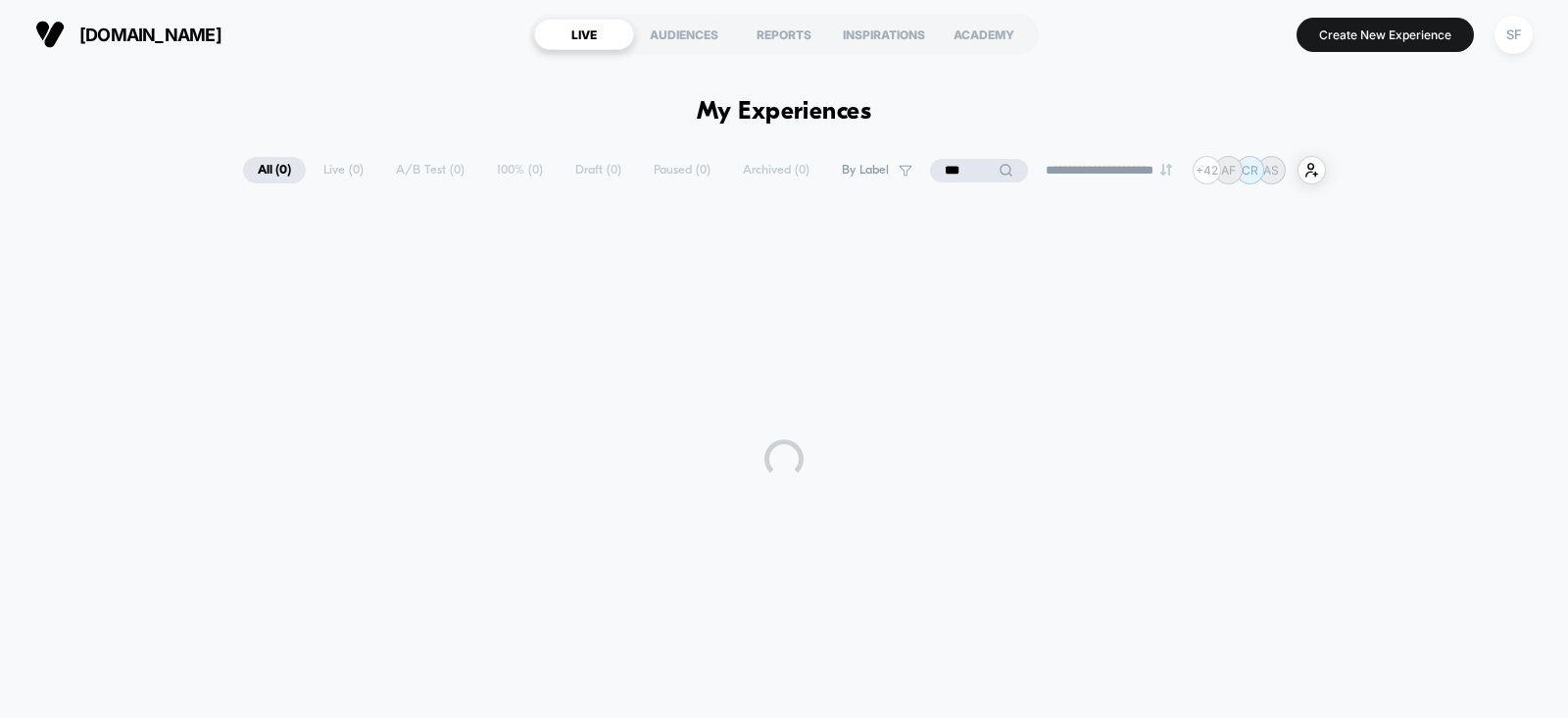
click at [975, 163] on input "***" at bounding box center [979, 170] width 98 height 24
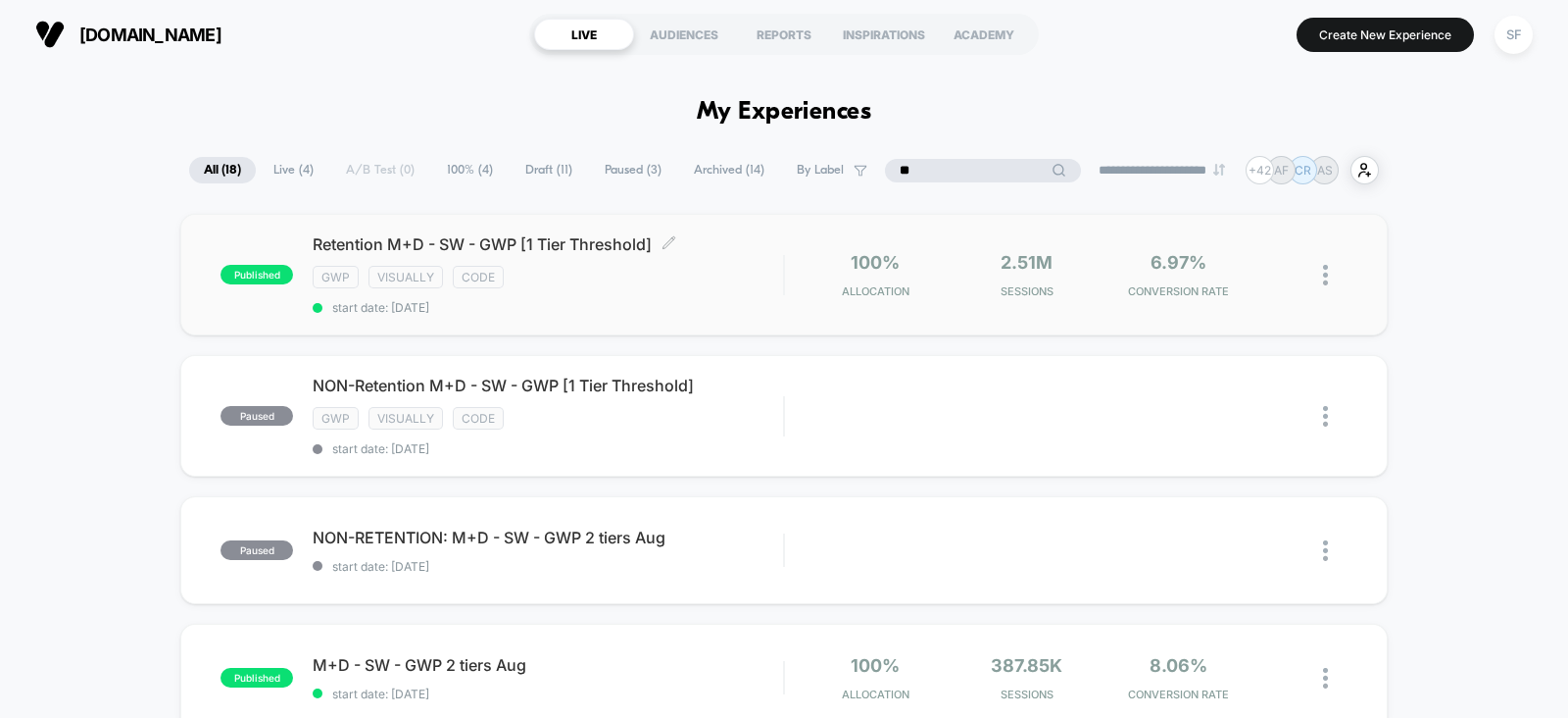
type input "**"
click at [628, 284] on div "gwp visually code" at bounding box center [547, 276] width 470 height 23
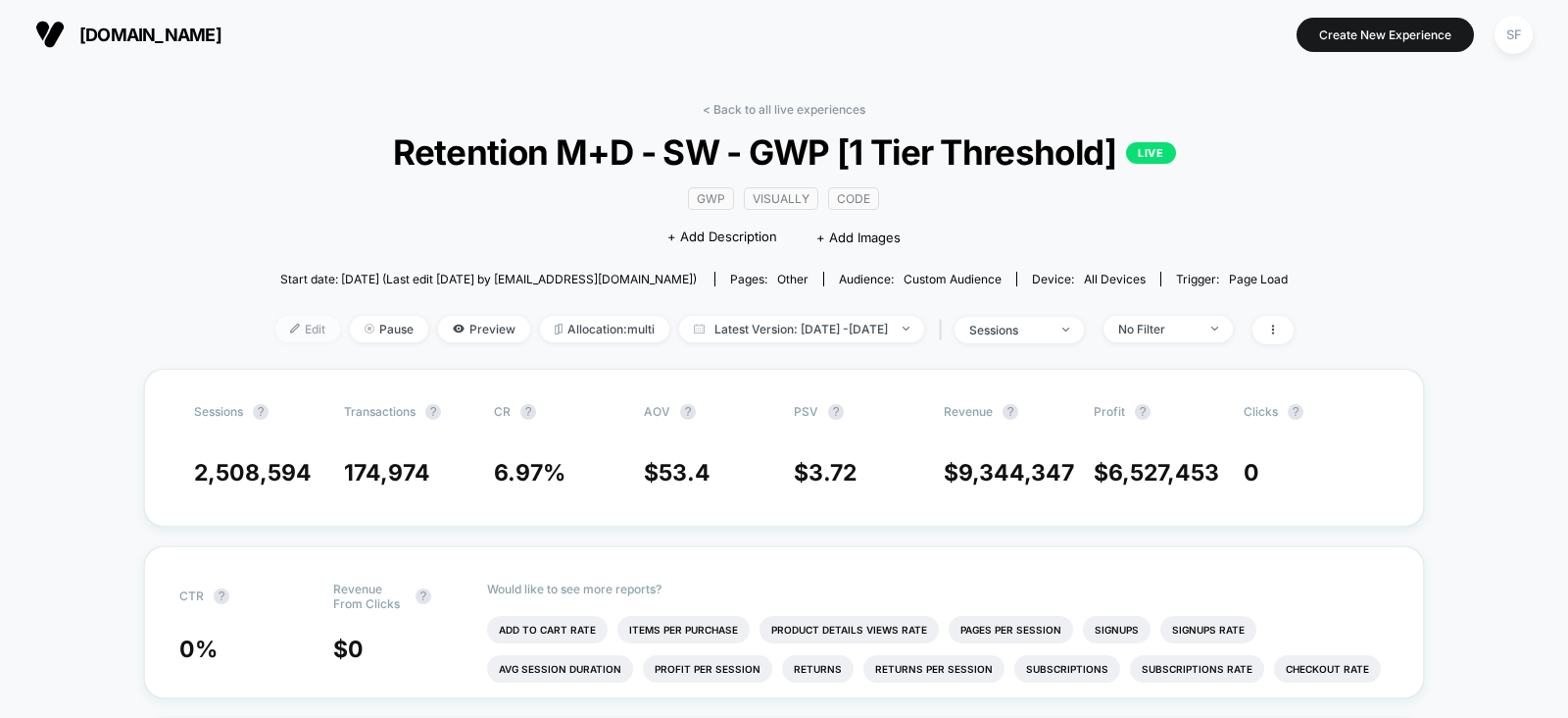
click at [275, 319] on span "Edit" at bounding box center [307, 329] width 64 height 27
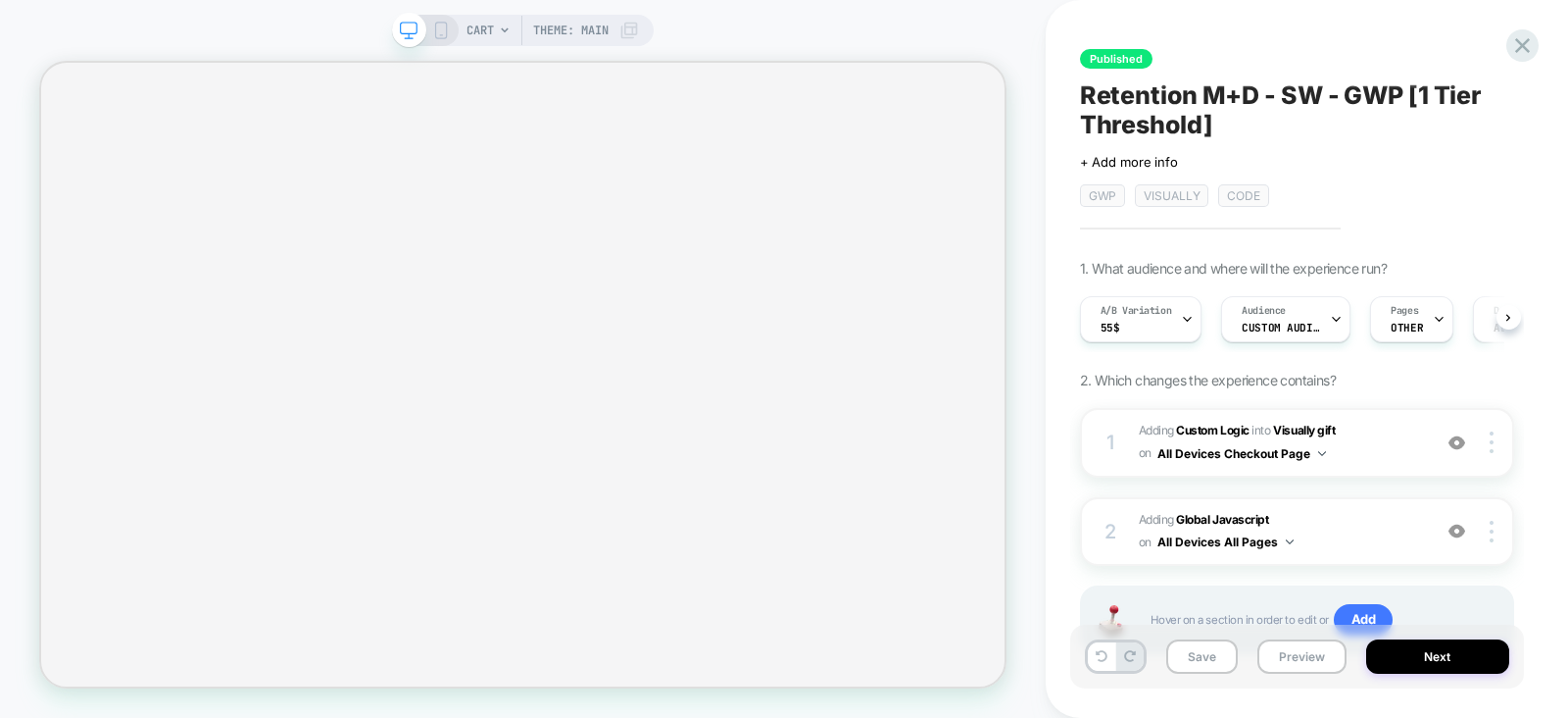
click at [1295, 321] on span "Custom Audience" at bounding box center [1280, 328] width 78 height 14
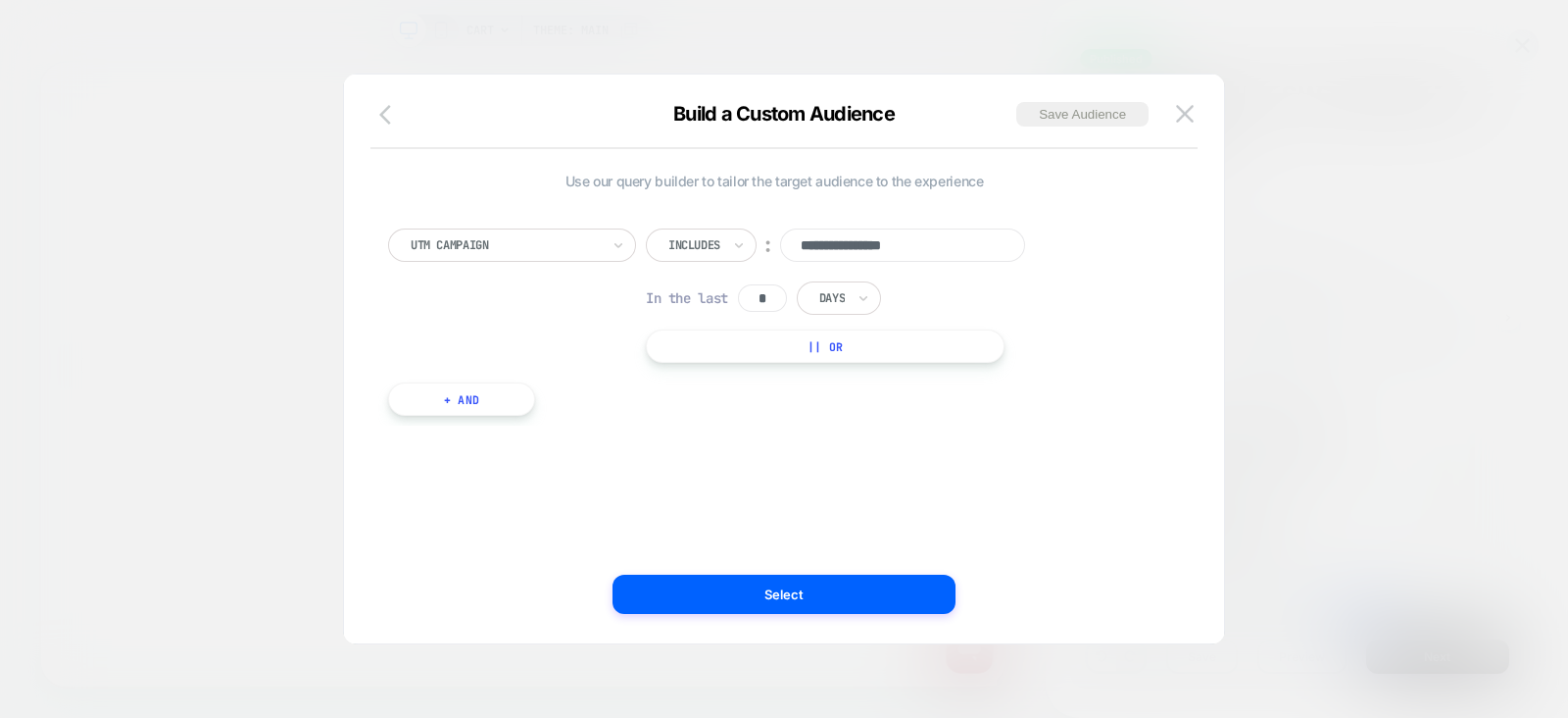
click at [390, 110] on icon "button" at bounding box center [391, 115] width 24 height 24
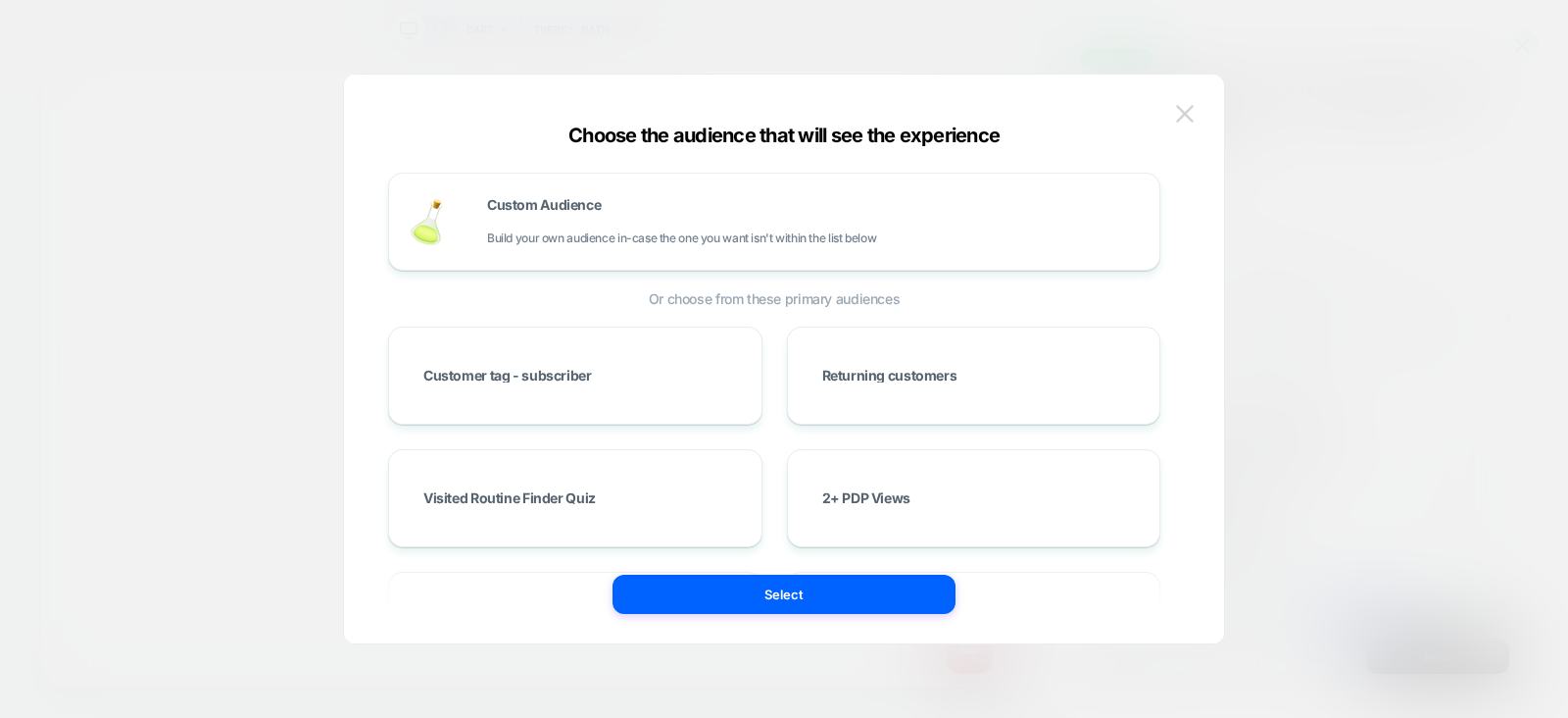
click at [1192, 120] on img at bounding box center [1185, 113] width 18 height 17
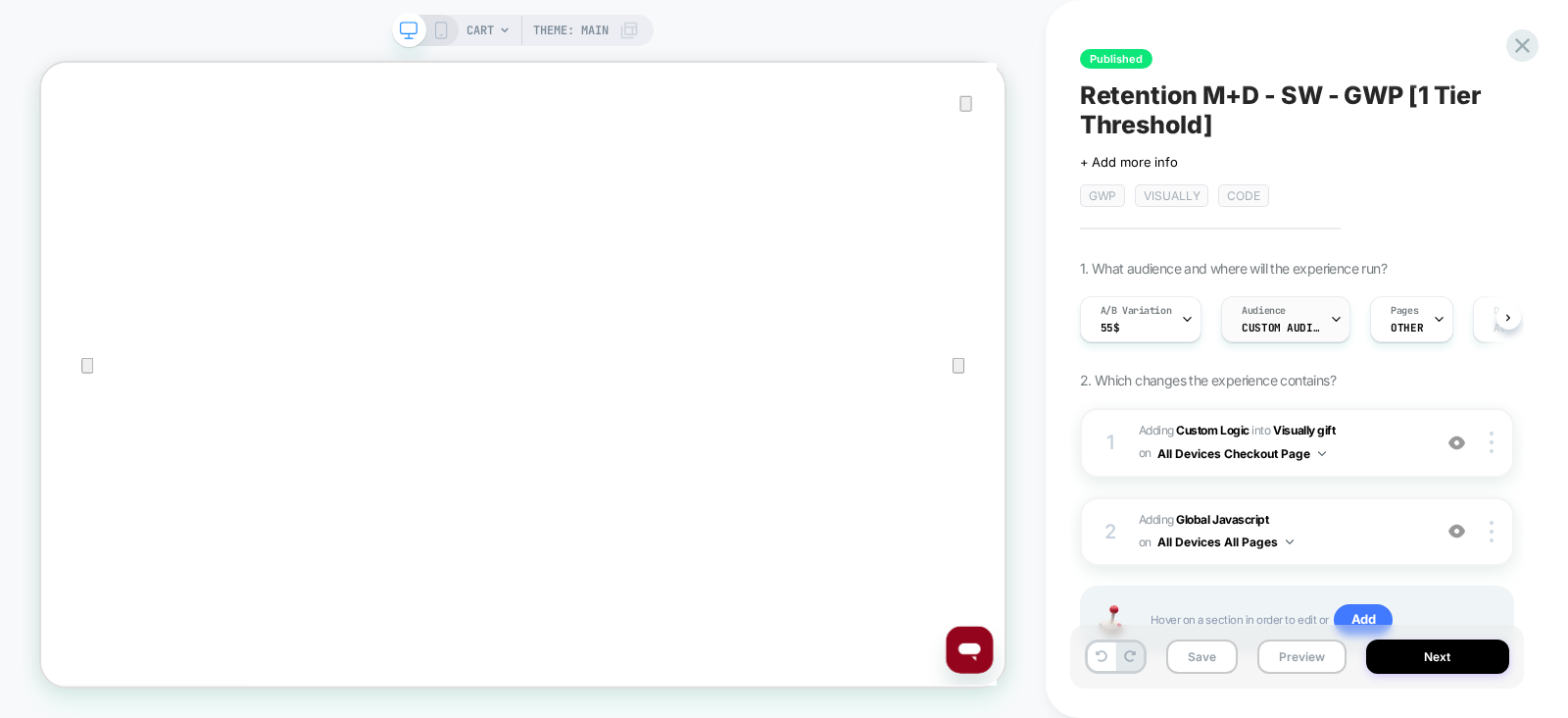
click at [1282, 317] on div "Audience Custom Audience" at bounding box center [1281, 319] width 118 height 45
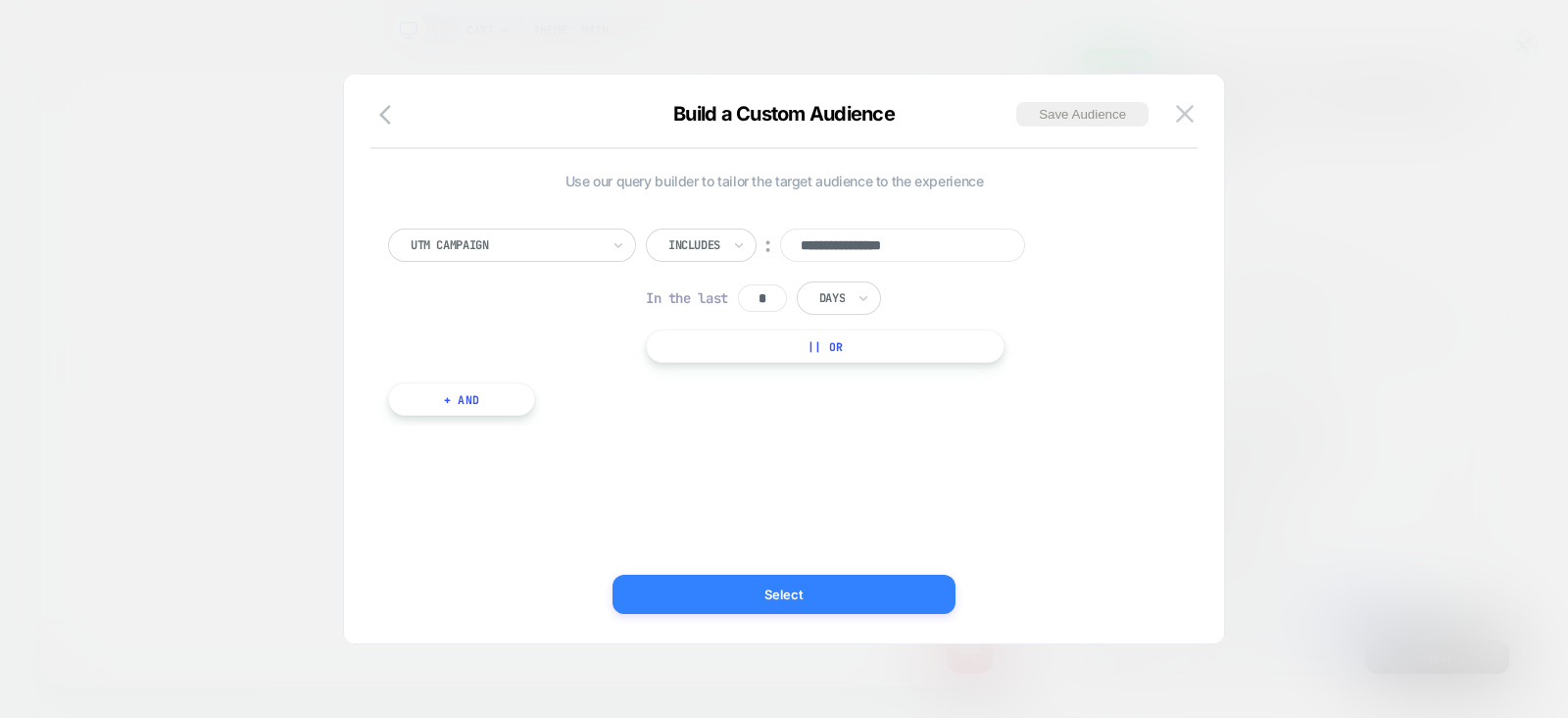
click at [890, 591] on button "Select" at bounding box center [784, 594] width 343 height 40
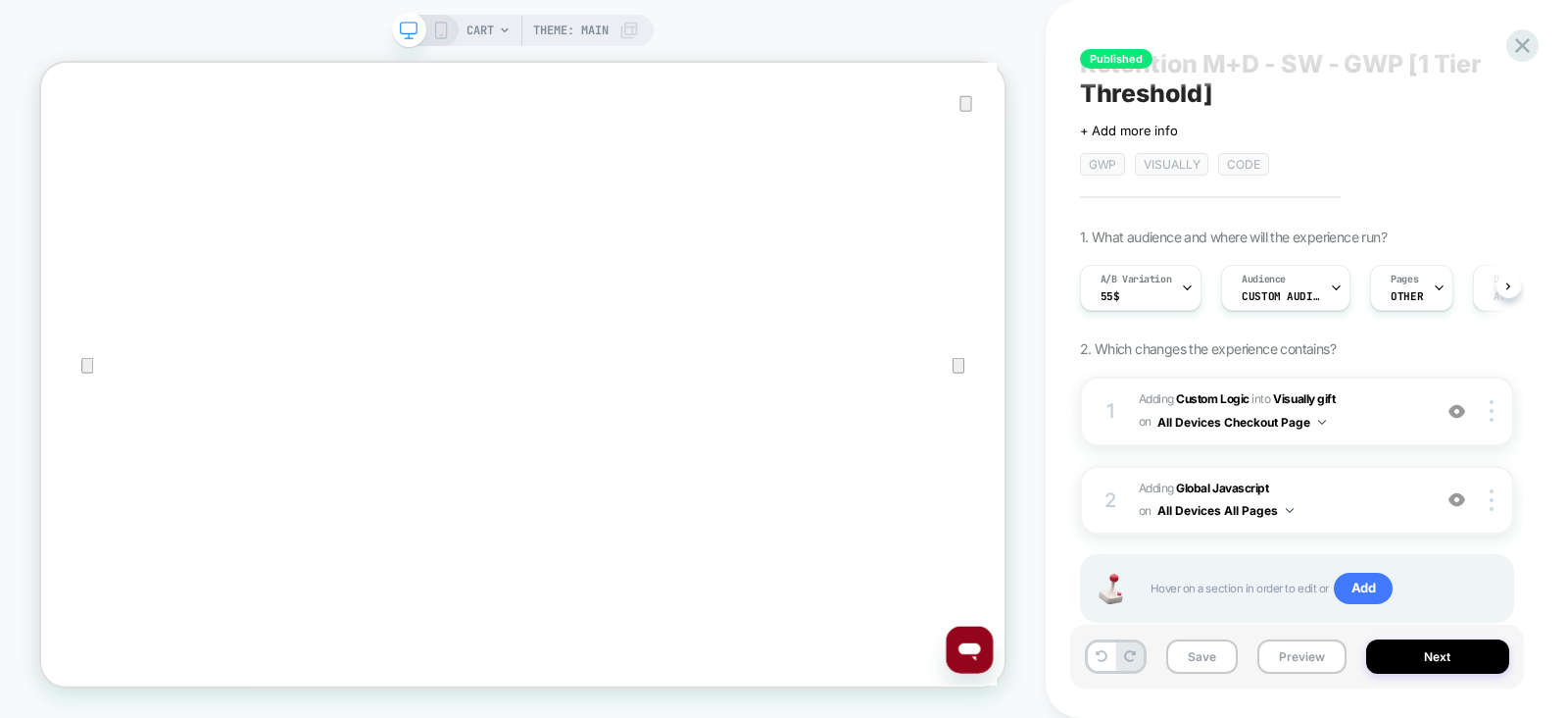
scroll to position [79, 0]
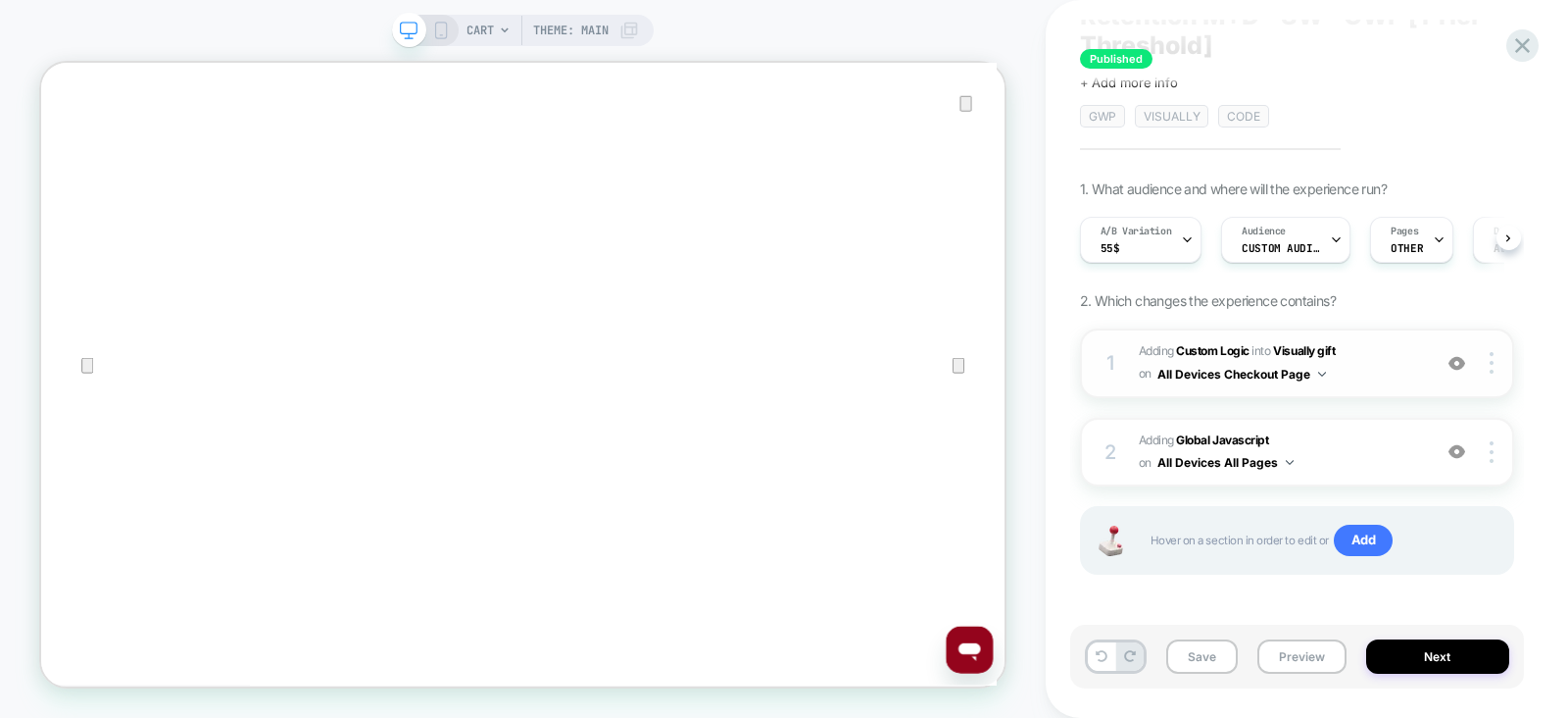
click at [1388, 358] on span "#_loomi_addon_1733312864681_dup1735724305_dup1735849088_dup1736451435_dup174730…" at bounding box center [1279, 363] width 282 height 47
click at [1372, 455] on span "Adding Global Javascript on All Devices All Pages" at bounding box center [1279, 453] width 282 height 47
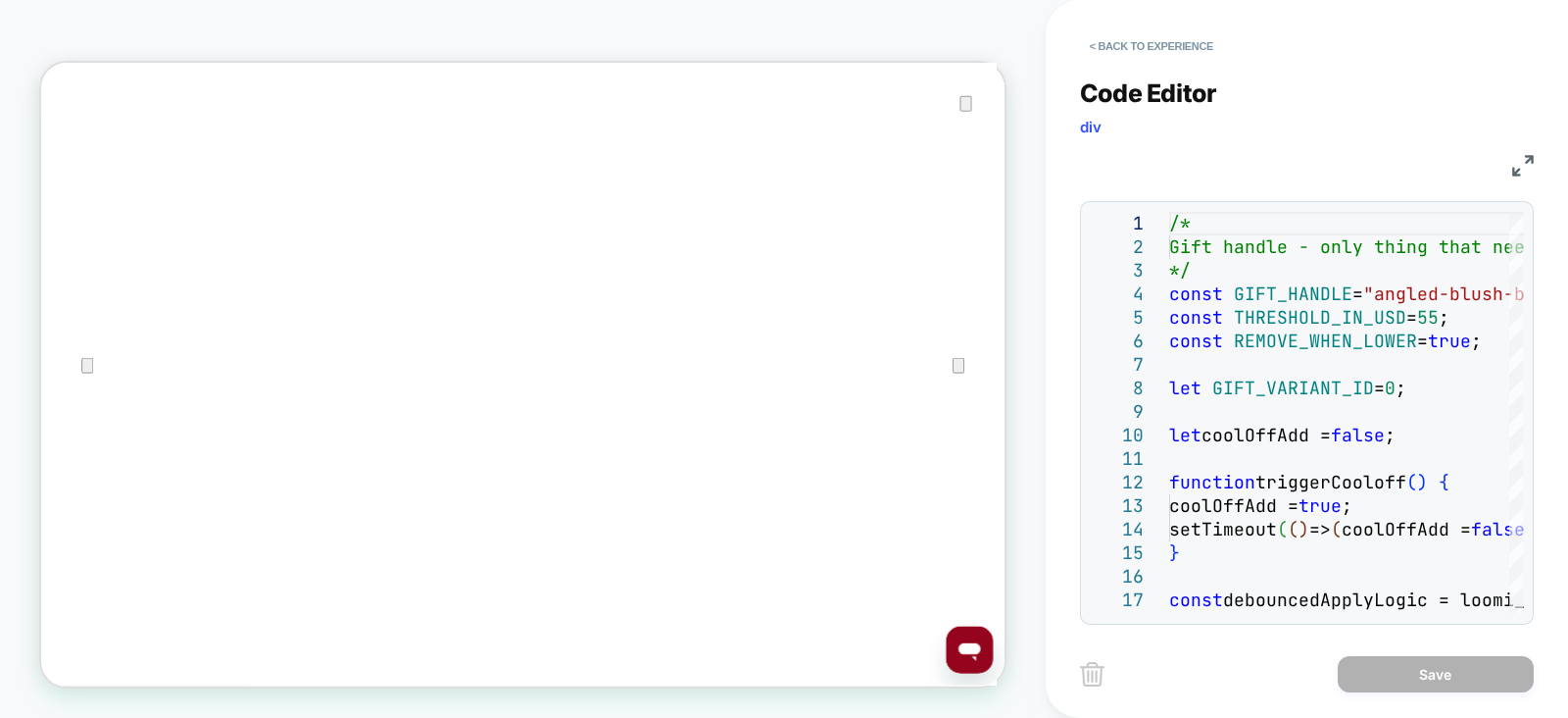
click at [1519, 163] on img at bounding box center [1523, 165] width 22 height 22
